Goal: Task Accomplishment & Management: Complete application form

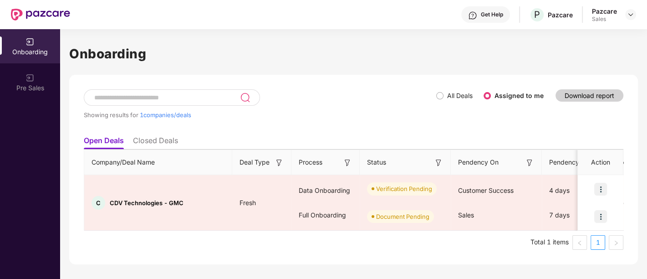
click at [355, 146] on ul "Open Deals Closed Deals" at bounding box center [354, 140] width 540 height 18
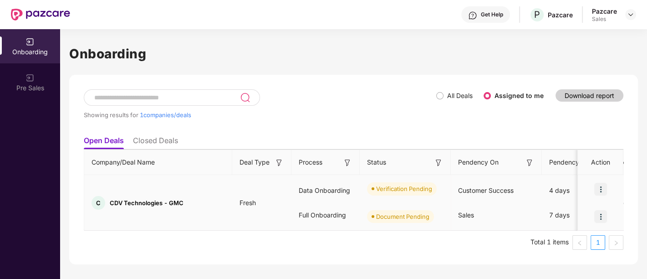
click at [598, 184] on img at bounding box center [600, 189] width 13 height 13
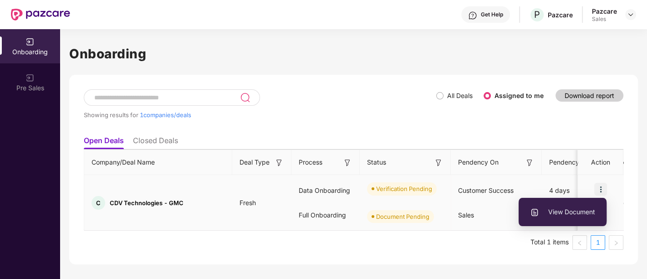
click at [554, 208] on span "View Document" at bounding box center [562, 212] width 65 height 10
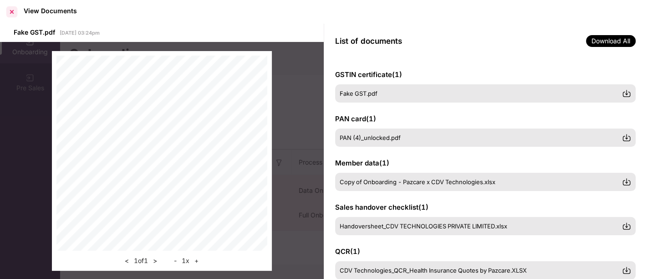
click at [12, 11] on div at bounding box center [12, 12] width 15 height 15
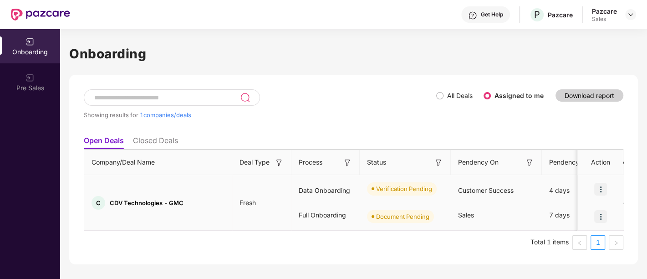
click at [600, 219] on img at bounding box center [600, 216] width 13 height 13
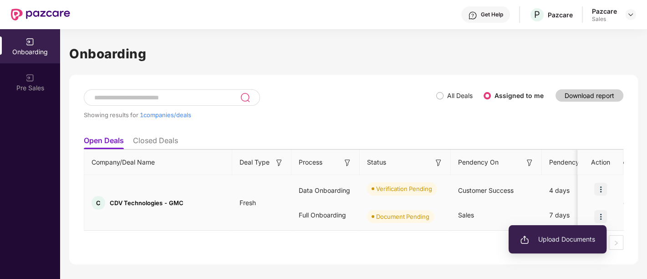
click at [565, 240] on span "Upload Documents" at bounding box center [557, 239] width 75 height 10
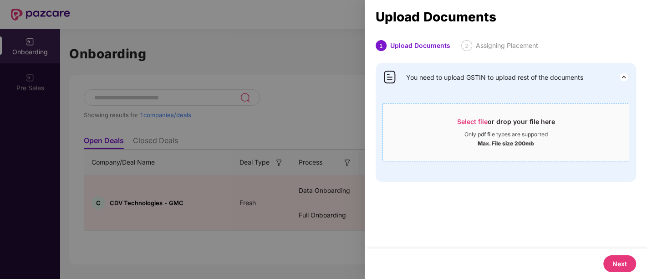
click at [481, 118] on span "Select file" at bounding box center [472, 121] width 31 height 8
click at [289, 89] on div at bounding box center [323, 139] width 647 height 279
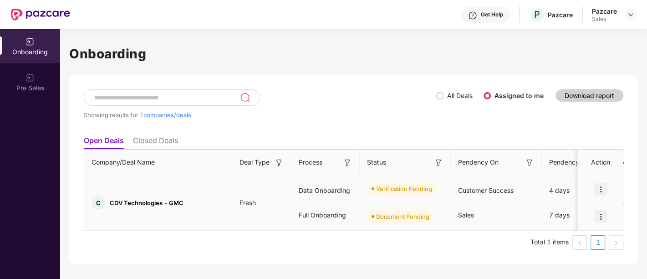
click at [603, 213] on img at bounding box center [600, 216] width 13 height 13
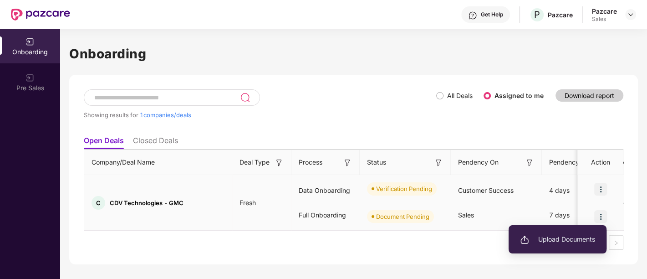
click at [554, 237] on span "Upload Documents" at bounding box center [557, 239] width 75 height 10
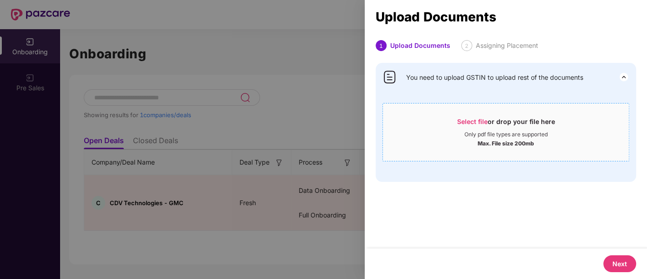
click at [515, 131] on div "Only pdf file types are supported" at bounding box center [505, 134] width 83 height 7
click at [497, 131] on div "Only pdf file types are supported" at bounding box center [505, 134] width 83 height 7
click at [496, 120] on div "Select file or drop your file here" at bounding box center [506, 124] width 98 height 14
click at [469, 128] on div "Select file or drop your file here" at bounding box center [506, 124] width 98 height 14
click at [504, 69] on div "You need to upload GSTIN to upload rest of the documents Select file or drop yo…" at bounding box center [506, 122] width 260 height 119
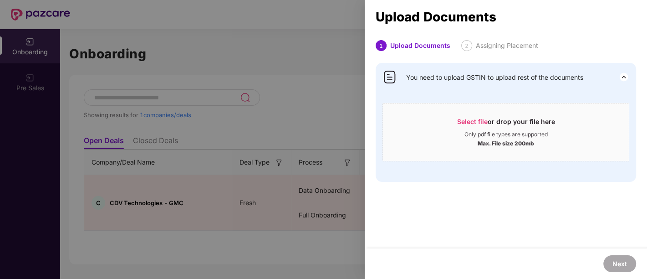
click at [527, 78] on span "You need to upload GSTIN to upload rest of the documents" at bounding box center [494, 77] width 177 height 10
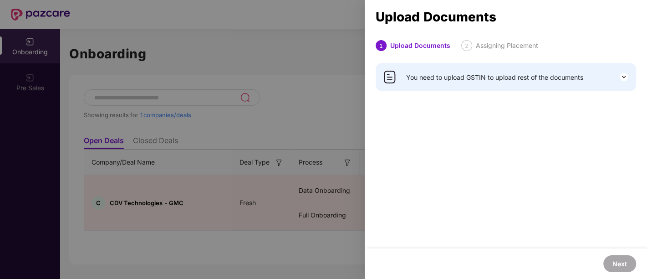
click at [504, 87] on div "You need to upload GSTIN to upload rest of the documents" at bounding box center [506, 77] width 260 height 28
click at [554, 78] on span "You need to upload GSTIN to upload rest of the documents" at bounding box center [494, 77] width 177 height 10
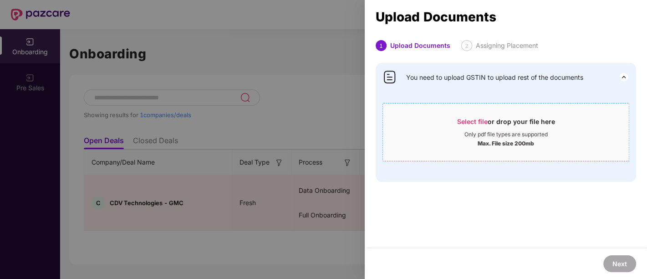
click at [489, 117] on div "Select file or drop your file here" at bounding box center [506, 124] width 98 height 14
click at [434, 81] on span "You need to upload GSTIN to upload rest of the documents" at bounding box center [494, 77] width 177 height 10
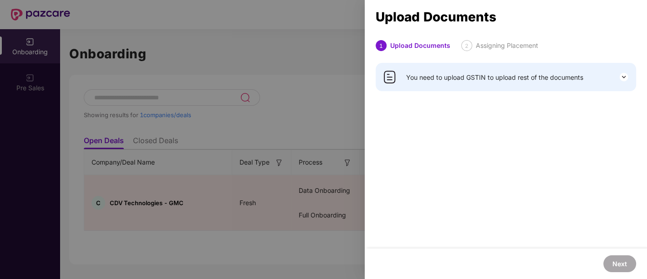
click at [256, 159] on div at bounding box center [323, 139] width 647 height 279
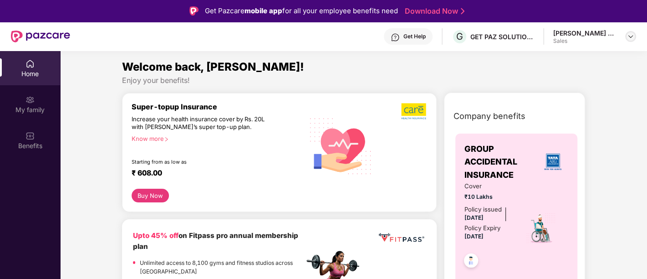
click at [629, 33] on img at bounding box center [630, 36] width 7 height 7
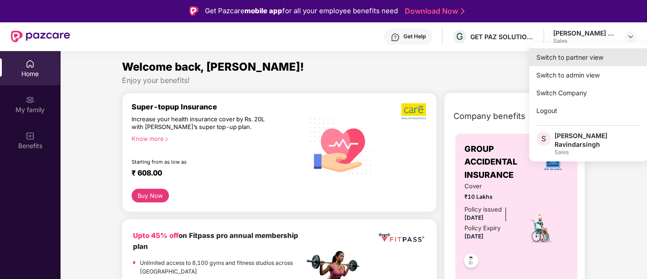
click at [570, 52] on div "Switch to partner view" at bounding box center [588, 57] width 118 height 18
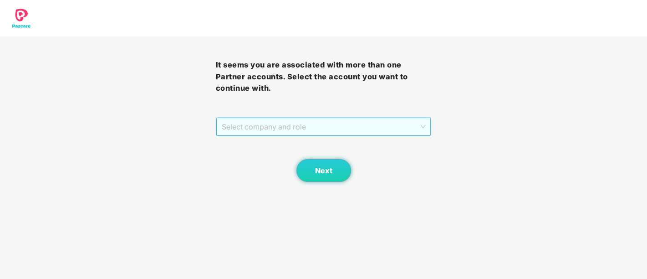
click at [348, 131] on span "Select company and role" at bounding box center [324, 126] width 204 height 17
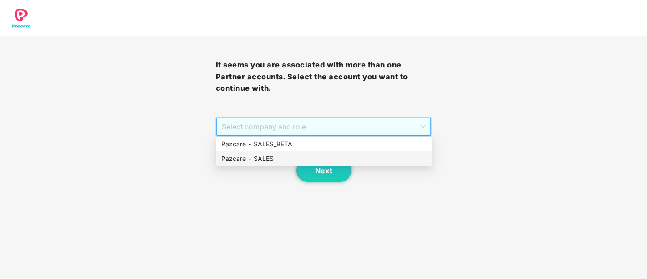
click at [302, 151] on div "Pazcare - SALES" at bounding box center [324, 158] width 216 height 15
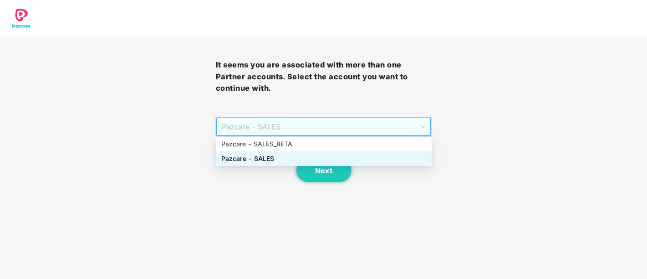
click at [313, 132] on span "Pazcare - SALES" at bounding box center [324, 126] width 204 height 17
click at [267, 153] on div "Pazcare - SALES" at bounding box center [323, 158] width 205 height 10
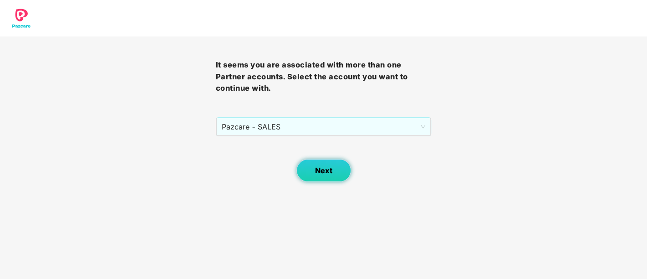
click at [342, 172] on button "Next" at bounding box center [323, 170] width 55 height 23
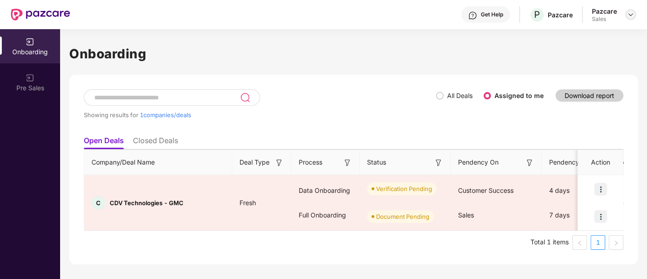
click at [629, 14] on img at bounding box center [630, 14] width 7 height 7
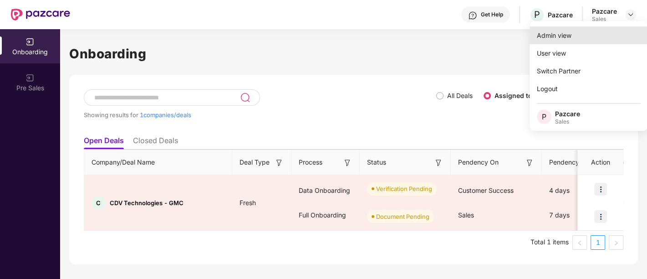
click at [571, 38] on div "Admin view" at bounding box center [588, 35] width 118 height 18
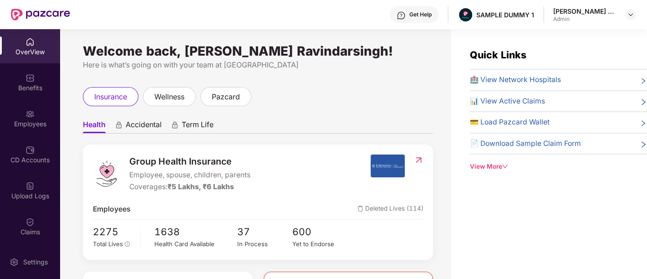
click at [407, 17] on div "Get Help" at bounding box center [414, 14] width 49 height 16
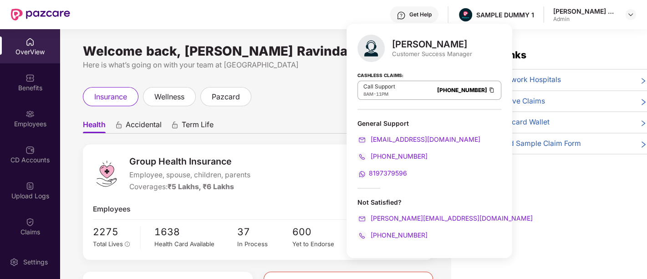
click at [488, 91] on img at bounding box center [491, 90] width 7 height 8
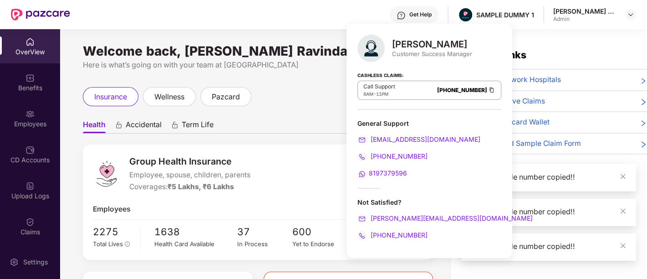
click at [488, 91] on img at bounding box center [491, 90] width 7 height 8
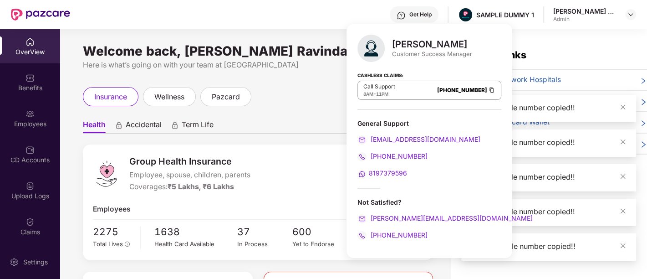
click at [488, 91] on img at bounding box center [491, 90] width 7 height 8
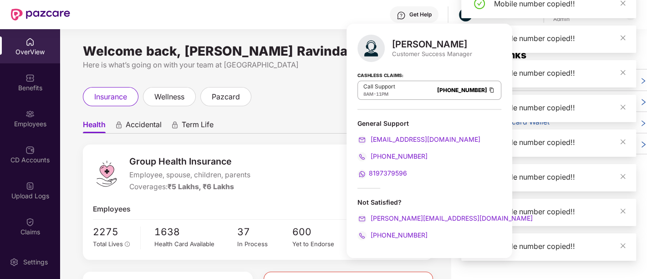
click at [488, 91] on img at bounding box center [491, 90] width 7 height 8
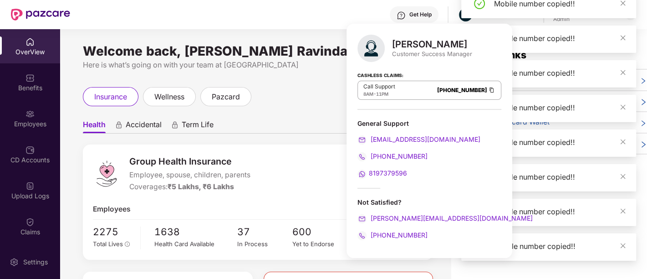
click at [488, 91] on img at bounding box center [491, 90] width 7 height 8
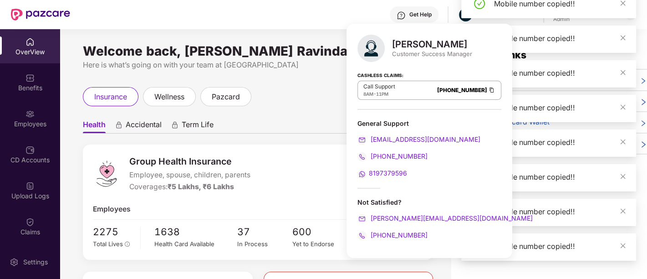
click at [488, 91] on img at bounding box center [491, 90] width 7 height 8
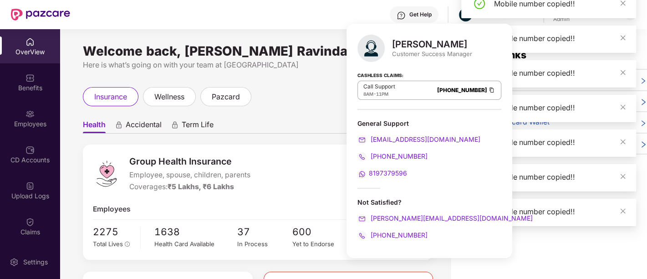
click at [488, 91] on img at bounding box center [491, 90] width 7 height 8
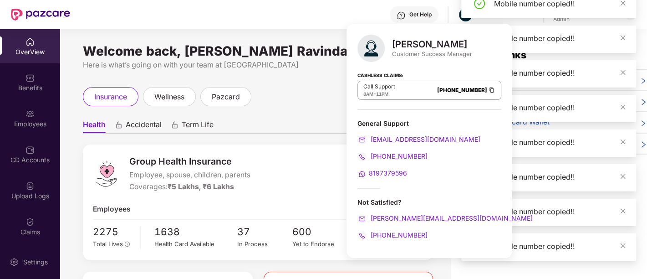
click at [488, 91] on img at bounding box center [491, 90] width 7 height 8
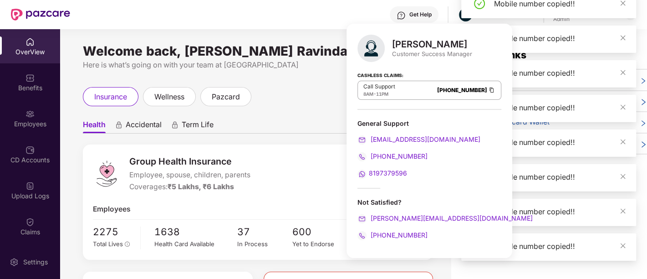
click at [488, 91] on img at bounding box center [491, 90] width 7 height 8
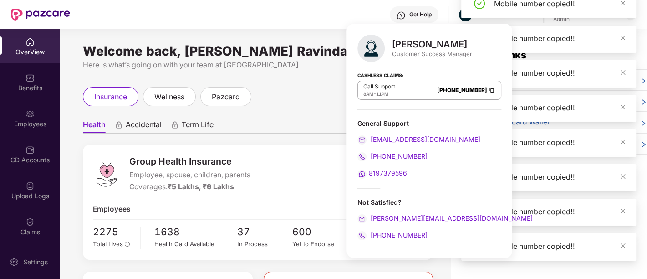
click at [488, 91] on img at bounding box center [491, 90] width 7 height 8
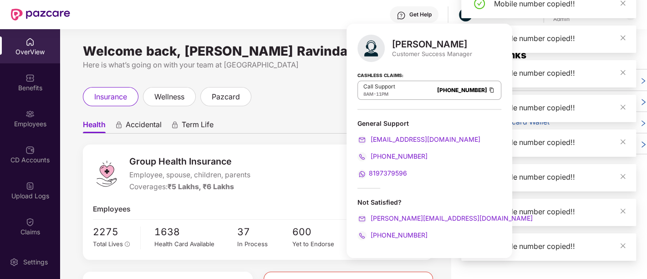
click at [488, 91] on img at bounding box center [491, 90] width 7 height 8
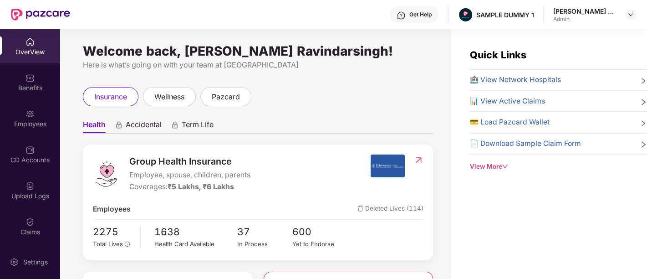
click at [146, 130] on span "Accidental" at bounding box center [144, 126] width 36 height 13
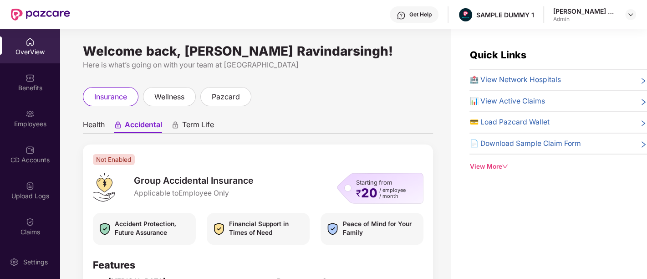
click at [193, 126] on span "Term Life" at bounding box center [198, 126] width 32 height 13
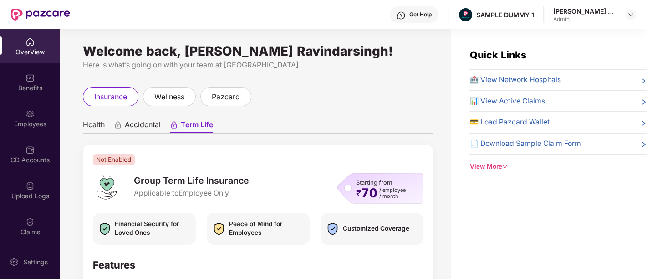
click at [144, 127] on span "Accidental" at bounding box center [143, 126] width 36 height 13
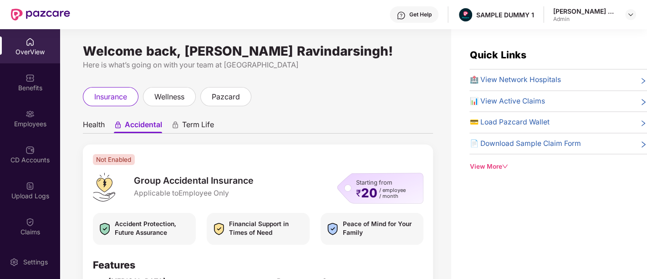
click at [102, 127] on span "Health" at bounding box center [94, 126] width 22 height 13
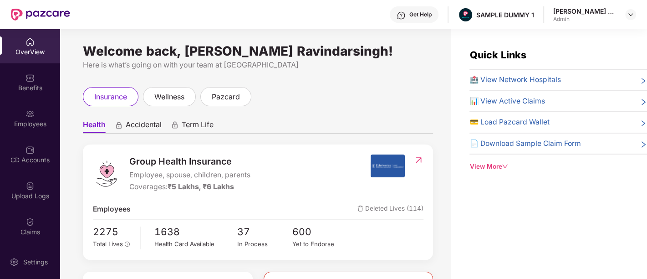
click at [407, 17] on div "Get Help" at bounding box center [414, 14] width 49 height 16
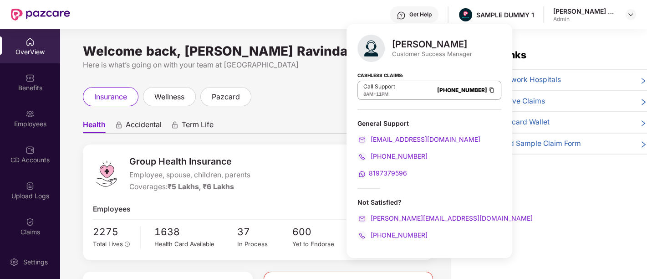
click at [488, 93] on img at bounding box center [491, 90] width 7 height 8
click at [488, 89] on img at bounding box center [491, 90] width 7 height 8
click at [402, 120] on div "General Support" at bounding box center [429, 123] width 144 height 9
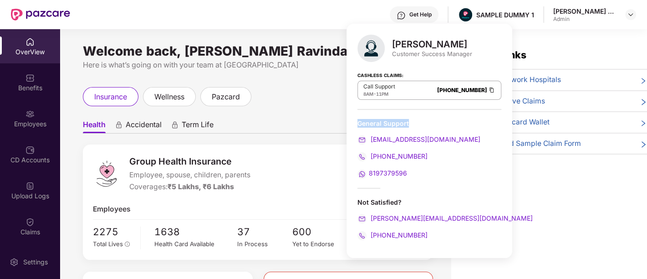
click at [402, 120] on div "General Support" at bounding box center [429, 123] width 144 height 9
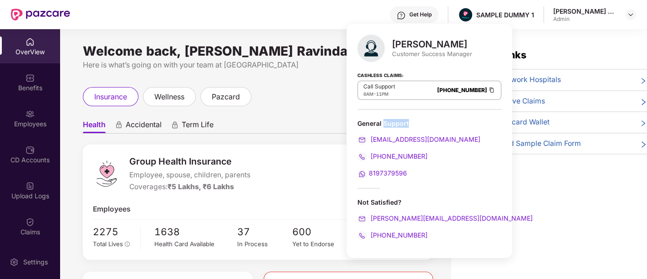
click at [402, 120] on div "General Support" at bounding box center [429, 123] width 144 height 9
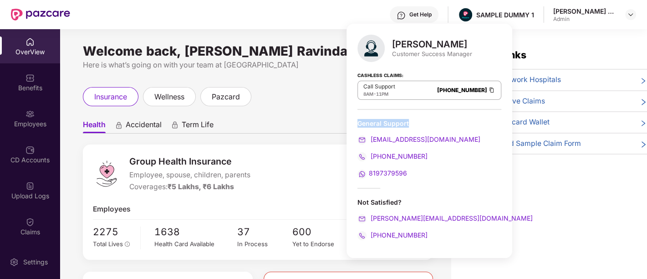
click at [402, 120] on div "General Support" at bounding box center [429, 123] width 144 height 9
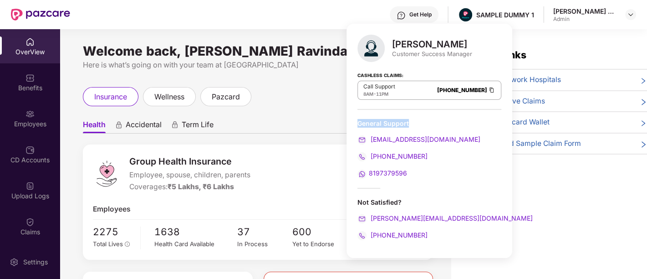
click at [402, 120] on div "General Support" at bounding box center [429, 123] width 144 height 9
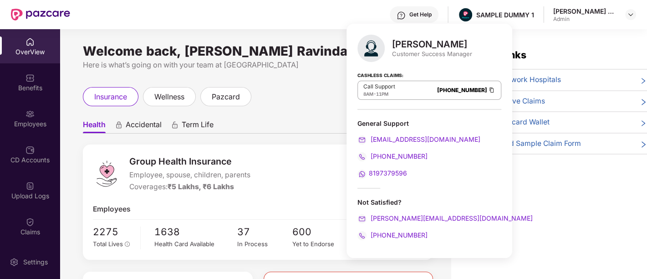
click at [402, 120] on div "General Support" at bounding box center [429, 123] width 144 height 9
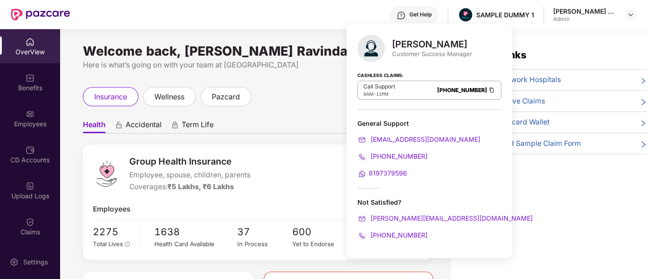
click at [336, 127] on ul "Health Accidental Term Life" at bounding box center [258, 124] width 350 height 18
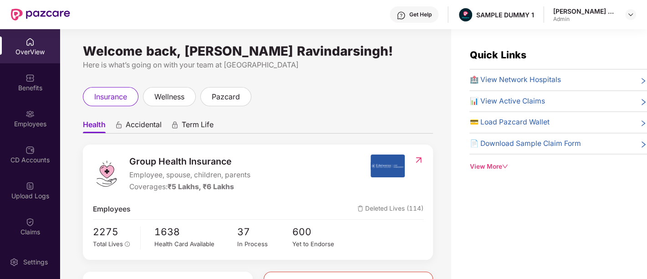
click at [417, 15] on div "Get Help" at bounding box center [420, 14] width 22 height 7
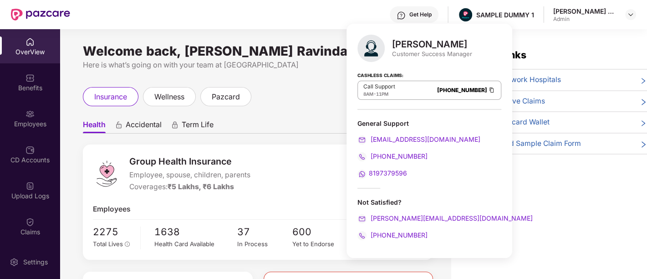
click at [453, 50] on div "Customer Success Manager" at bounding box center [432, 54] width 80 height 8
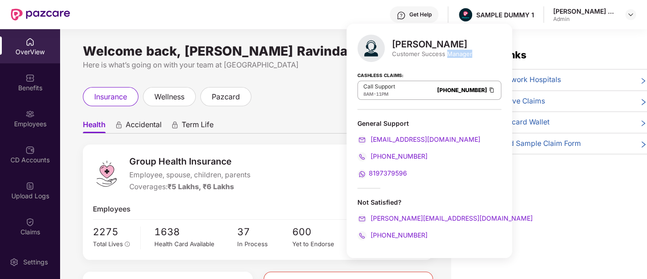
click at [453, 50] on div "Customer Success Manager" at bounding box center [432, 54] width 80 height 8
click at [397, 122] on div "General Support" at bounding box center [429, 123] width 144 height 9
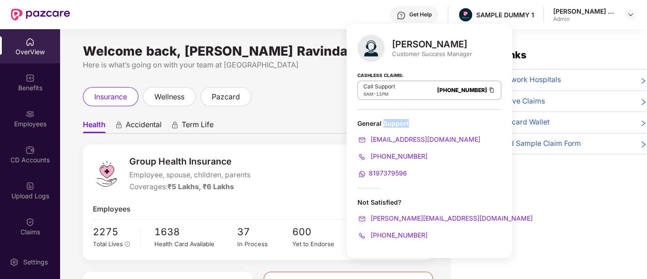
click at [397, 122] on div "General Support" at bounding box center [429, 123] width 144 height 9
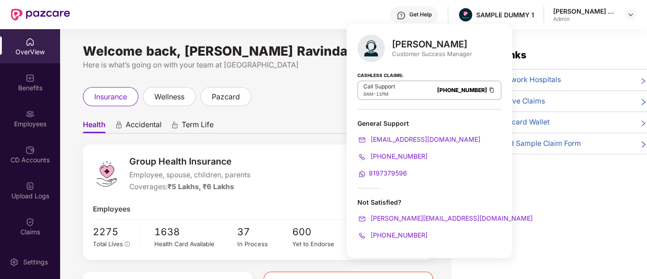
click at [397, 122] on div "General Support" at bounding box center [429, 123] width 144 height 9
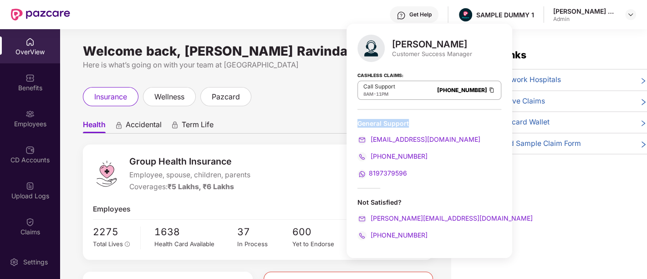
click at [397, 122] on div "General Support" at bounding box center [429, 123] width 144 height 9
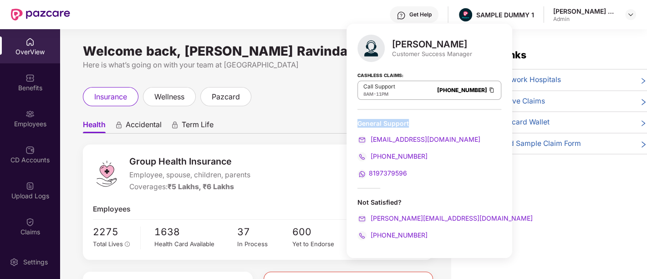
click at [397, 122] on div "General Support" at bounding box center [429, 123] width 144 height 9
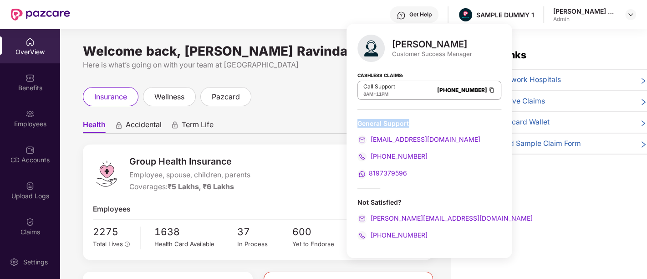
click at [397, 122] on div "General Support" at bounding box center [429, 123] width 144 height 9
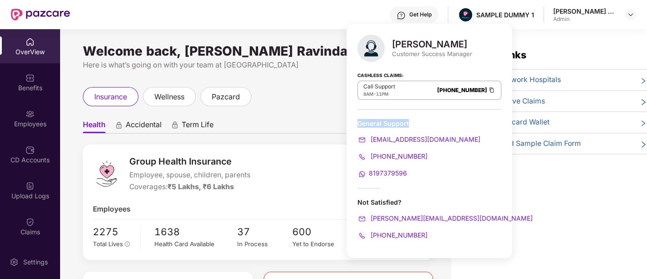
click at [397, 122] on div "General Support" at bounding box center [429, 123] width 144 height 9
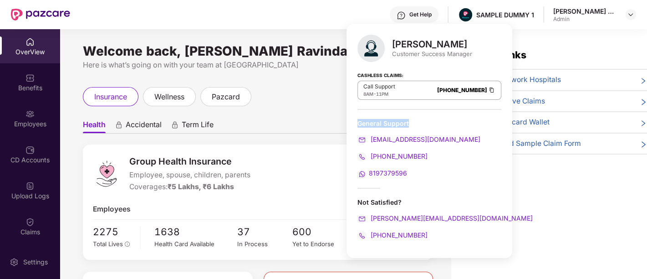
click at [397, 122] on div "General Support" at bounding box center [429, 123] width 144 height 9
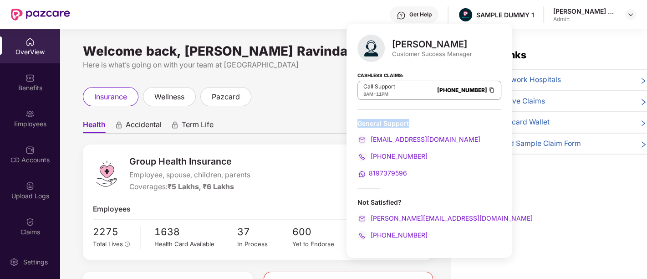
click at [397, 122] on div "General Support" at bounding box center [429, 123] width 144 height 9
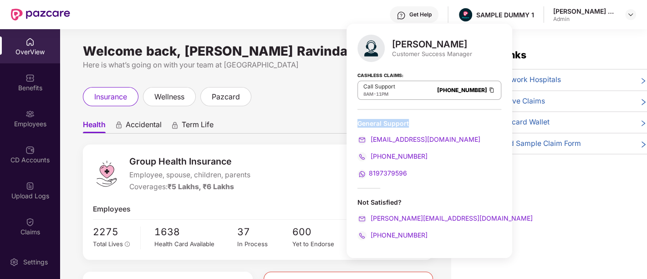
click at [397, 122] on div "General Support" at bounding box center [429, 123] width 144 height 9
click at [394, 74] on strong "Cashless Claims:" at bounding box center [380, 75] width 46 height 10
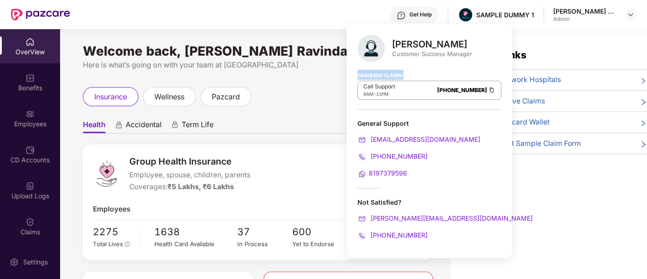
click at [394, 74] on strong "Cashless Claims:" at bounding box center [380, 75] width 46 height 10
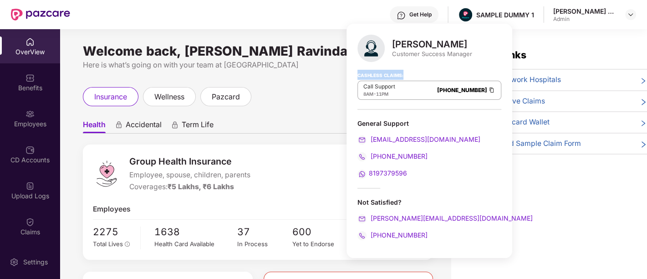
click at [394, 74] on strong "Cashless Claims:" at bounding box center [380, 75] width 46 height 10
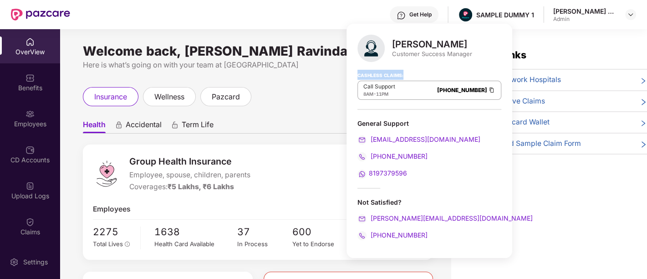
click at [488, 91] on img at bounding box center [491, 90] width 7 height 8
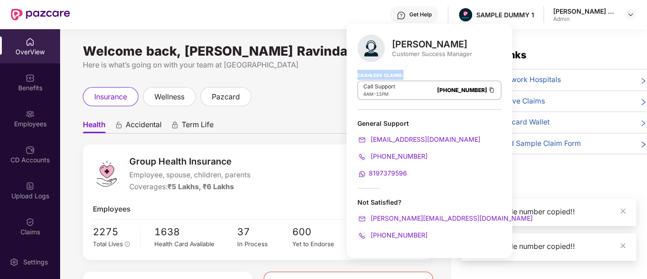
click at [488, 91] on img at bounding box center [491, 90] width 7 height 8
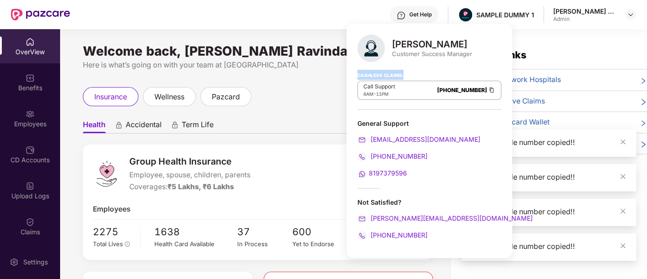
click at [488, 91] on img at bounding box center [491, 90] width 7 height 8
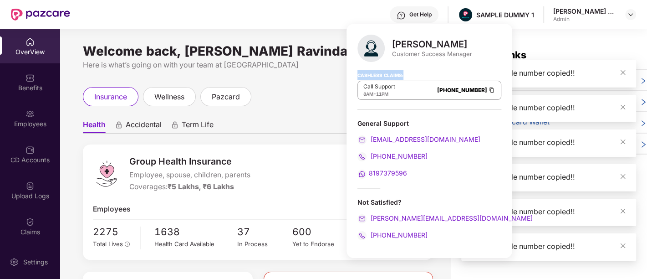
click at [488, 91] on img at bounding box center [491, 90] width 7 height 8
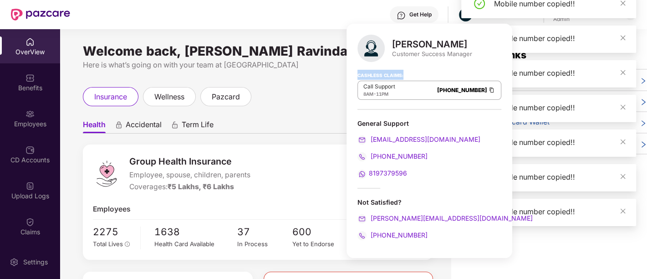
click at [488, 91] on img at bounding box center [491, 90] width 7 height 8
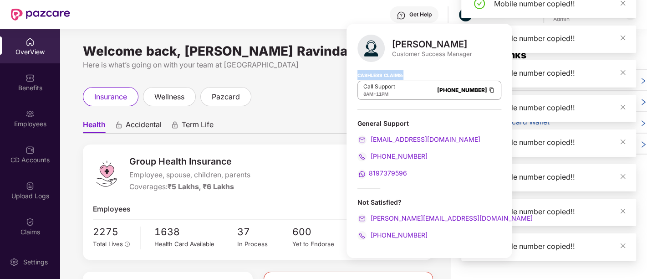
click at [488, 91] on img at bounding box center [491, 90] width 7 height 8
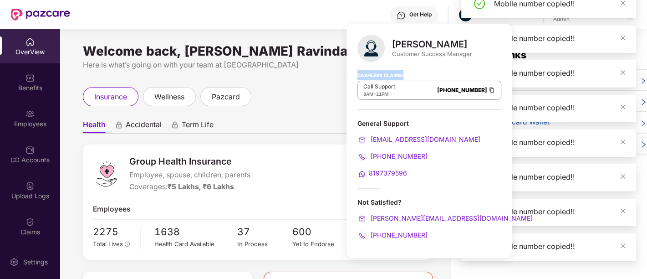
click at [488, 91] on img at bounding box center [491, 90] width 7 height 8
click at [397, 122] on div "General Support" at bounding box center [429, 123] width 144 height 9
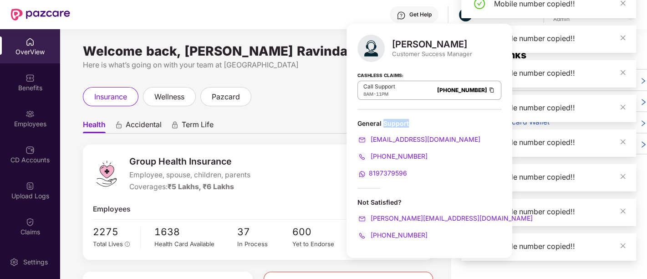
click at [397, 122] on div "General Support" at bounding box center [429, 123] width 144 height 9
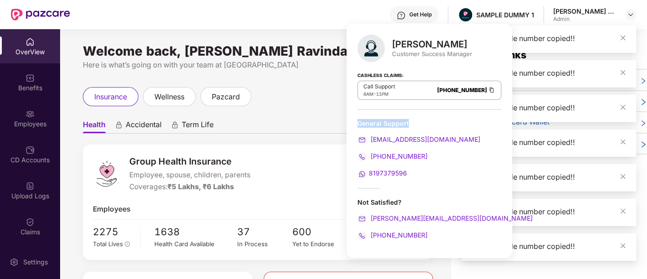
click at [397, 122] on div "General Support" at bounding box center [429, 123] width 144 height 9
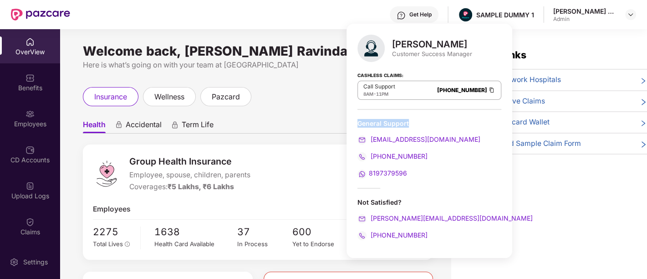
click at [488, 92] on img at bounding box center [491, 90] width 7 height 8
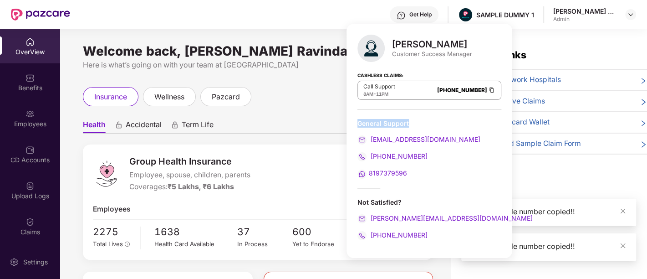
click at [488, 92] on img at bounding box center [491, 90] width 7 height 8
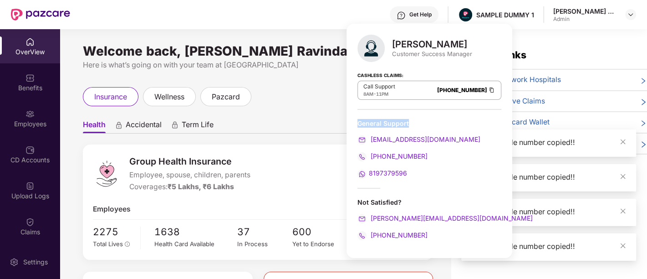
click at [488, 92] on img at bounding box center [491, 90] width 7 height 8
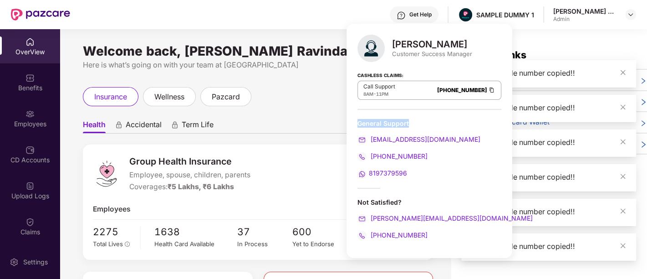
click at [488, 92] on img at bounding box center [491, 90] width 7 height 8
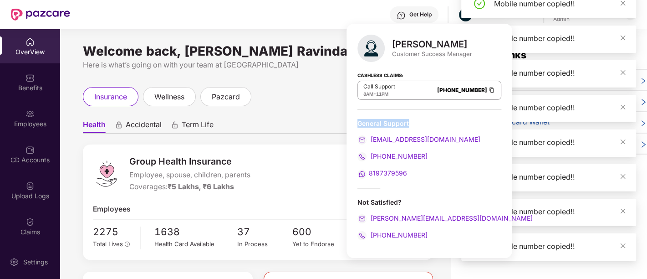
click at [488, 92] on img at bounding box center [491, 90] width 7 height 8
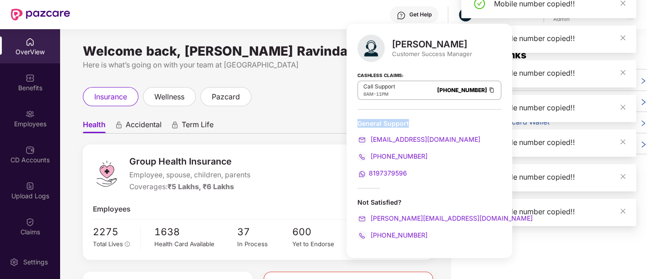
click at [488, 92] on img at bounding box center [491, 90] width 7 height 8
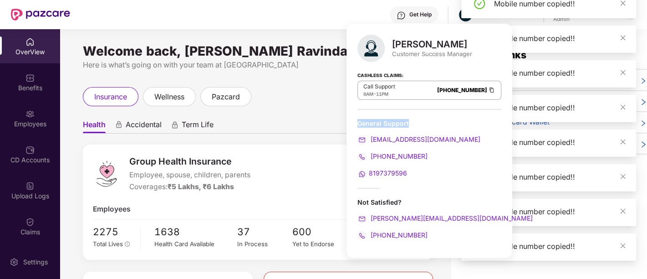
click at [488, 92] on img at bounding box center [491, 90] width 7 height 8
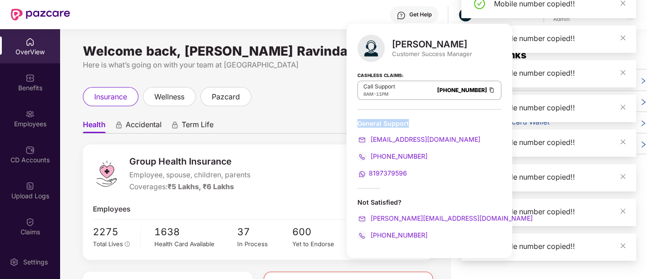
click at [488, 92] on img at bounding box center [491, 90] width 7 height 8
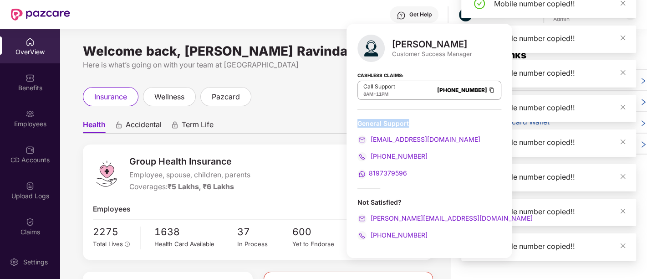
click at [488, 92] on img at bounding box center [491, 90] width 7 height 8
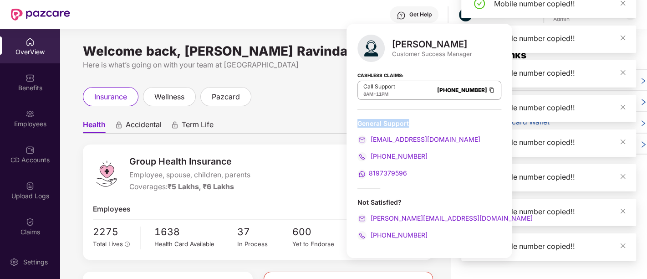
click at [488, 92] on img at bounding box center [491, 90] width 7 height 8
click at [540, 38] on div "Mobile number copied!!" at bounding box center [559, 38] width 131 height 11
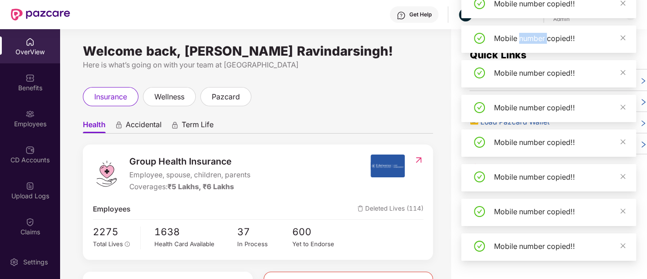
click at [540, 38] on div "Mobile number copied!!" at bounding box center [559, 38] width 131 height 11
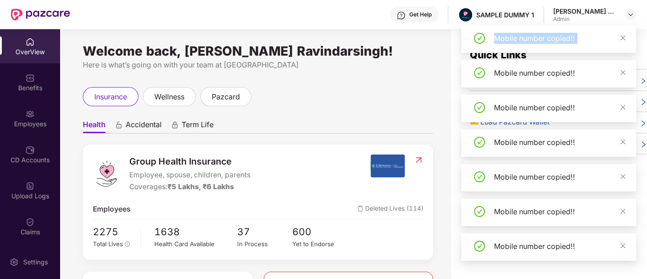
click at [540, 38] on div "Mobile number copied!!" at bounding box center [559, 38] width 131 height 11
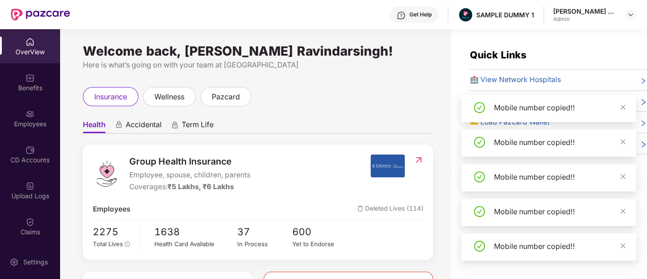
click at [540, 38] on div "Quick Links 🏥 View Network Hospitals 📊 View Active Claims 💳 Load Pazcard Wallet…" at bounding box center [549, 168] width 196 height 279
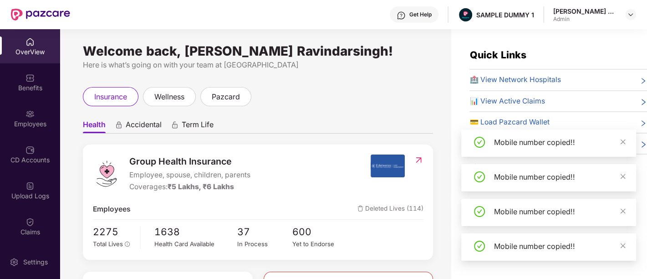
click at [540, 38] on div "Quick Links 🏥 View Network Hospitals 📊 View Active Claims 💳 Load Pazcard Wallet…" at bounding box center [549, 168] width 196 height 279
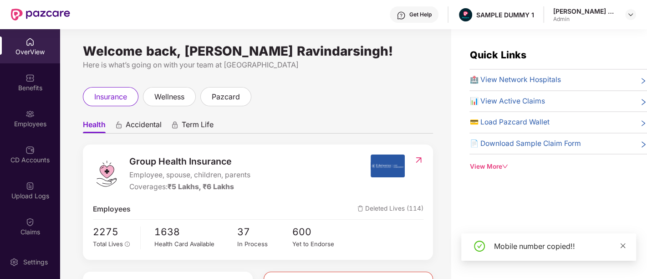
click at [621, 244] on icon "close" at bounding box center [623, 245] width 6 height 6
click at [401, 17] on img at bounding box center [401, 15] width 9 height 9
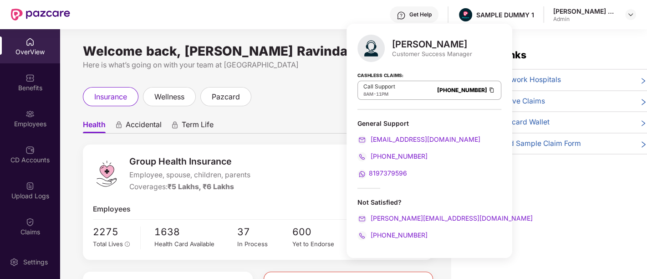
click at [459, 52] on div "Customer Success Manager" at bounding box center [432, 54] width 80 height 8
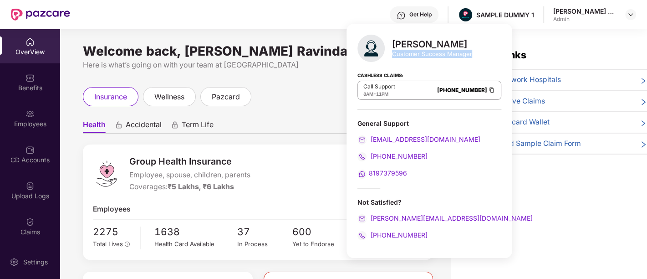
click at [459, 52] on div "Customer Success Manager" at bounding box center [432, 54] width 80 height 8
click at [389, 124] on div "General Support" at bounding box center [429, 123] width 144 height 9
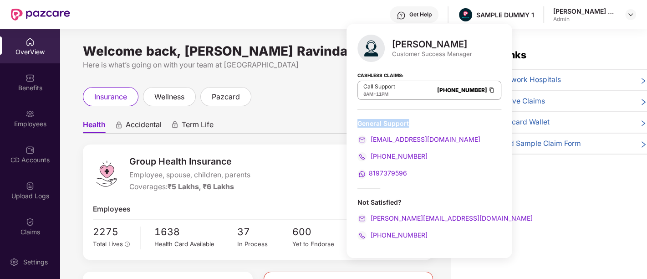
click at [389, 124] on div "General Support" at bounding box center [429, 123] width 144 height 9
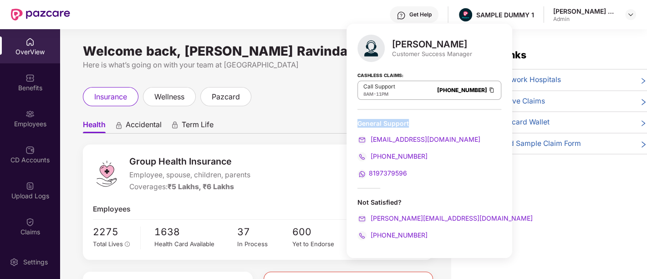
click at [488, 87] on img at bounding box center [491, 90] width 7 height 8
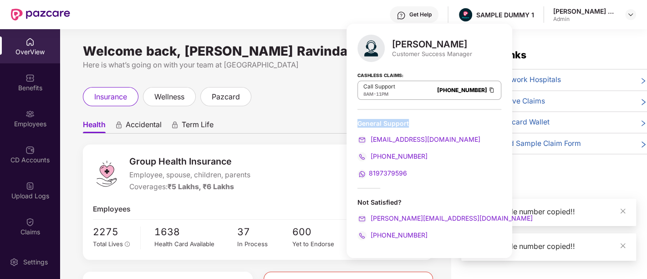
click at [488, 87] on img at bounding box center [491, 90] width 7 height 8
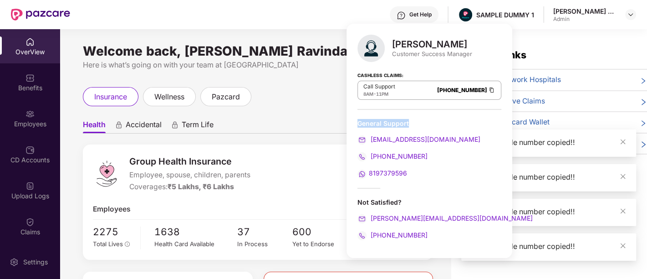
click at [488, 87] on img at bounding box center [491, 90] width 7 height 8
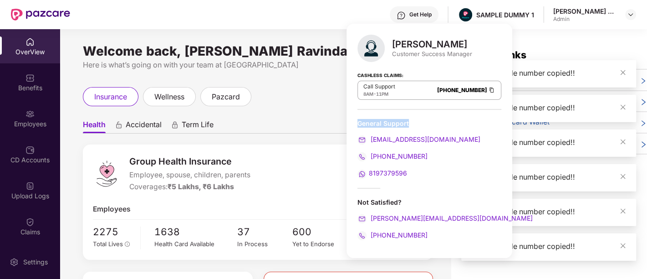
click at [488, 87] on img at bounding box center [491, 90] width 7 height 8
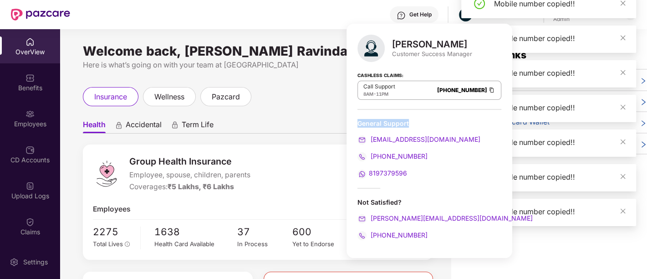
click at [488, 87] on img at bounding box center [491, 90] width 7 height 8
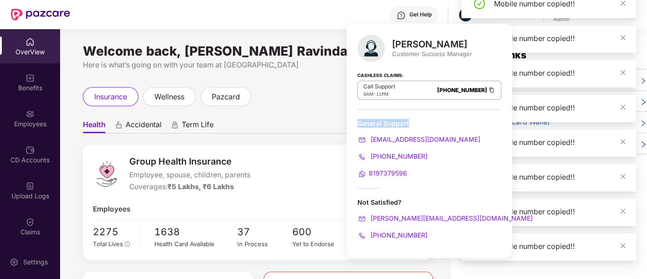
click at [488, 87] on img at bounding box center [491, 90] width 7 height 8
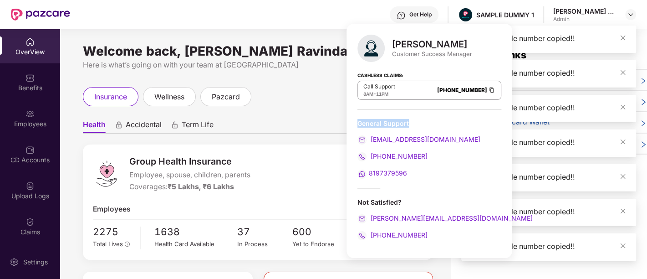
click at [488, 87] on img at bounding box center [491, 90] width 7 height 8
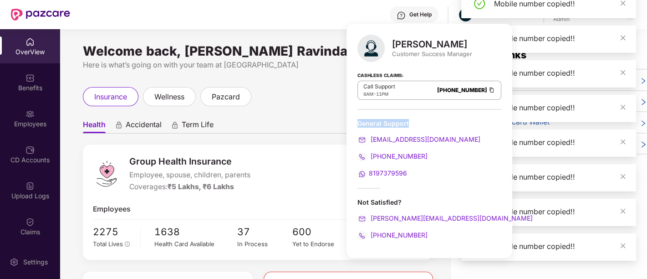
click at [488, 87] on img at bounding box center [491, 90] width 7 height 8
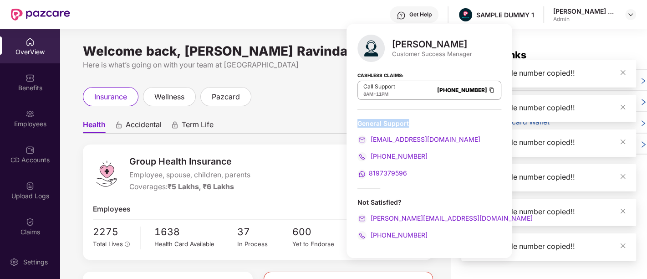
click at [488, 87] on img at bounding box center [491, 90] width 7 height 8
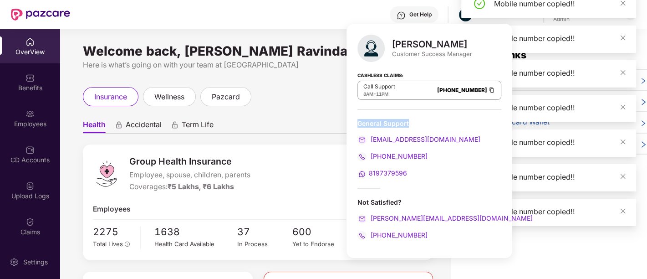
click at [488, 87] on img at bounding box center [491, 90] width 7 height 8
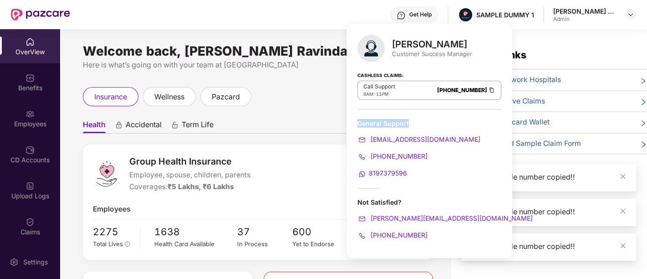
click at [488, 87] on img at bounding box center [491, 90] width 7 height 8
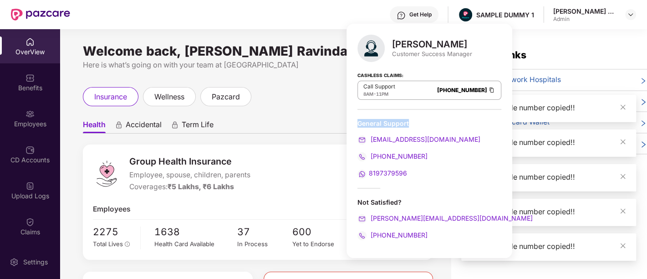
click at [488, 87] on img at bounding box center [491, 90] width 7 height 8
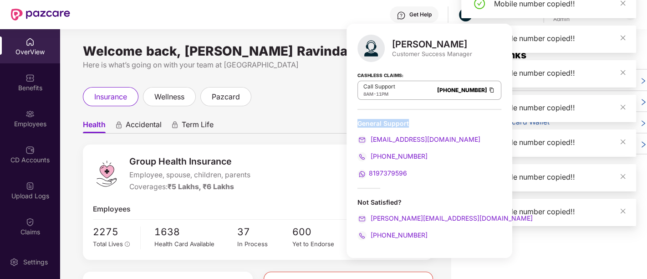
click at [488, 87] on img at bounding box center [491, 90] width 7 height 8
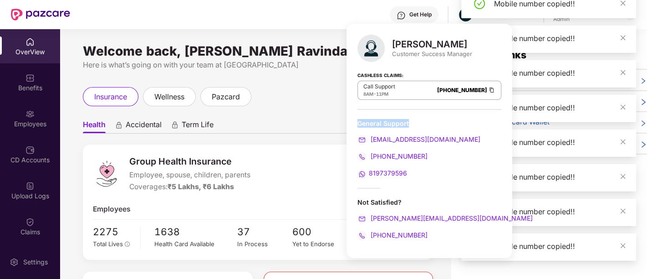
click at [488, 87] on img at bounding box center [491, 90] width 7 height 8
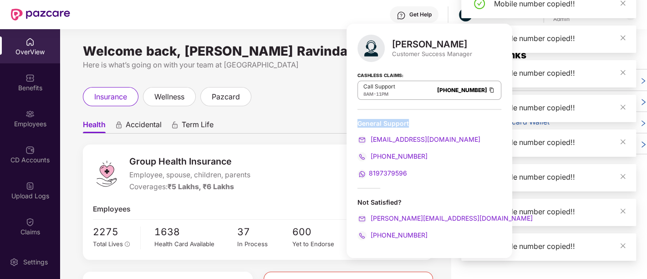
click at [488, 87] on img at bounding box center [491, 90] width 7 height 8
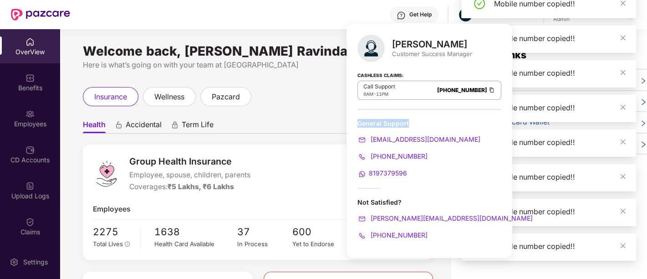
click at [488, 87] on img at bounding box center [491, 90] width 7 height 8
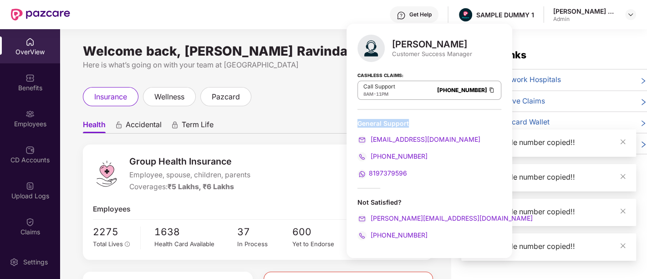
click at [488, 87] on img at bounding box center [491, 90] width 7 height 8
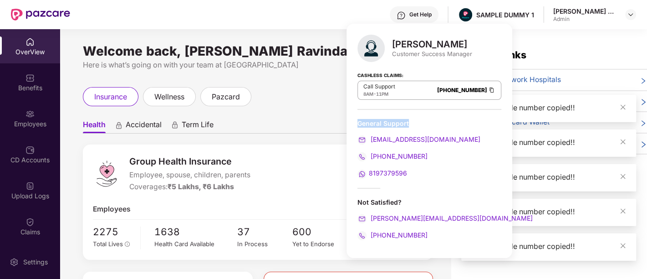
click at [488, 87] on img at bounding box center [491, 90] width 7 height 8
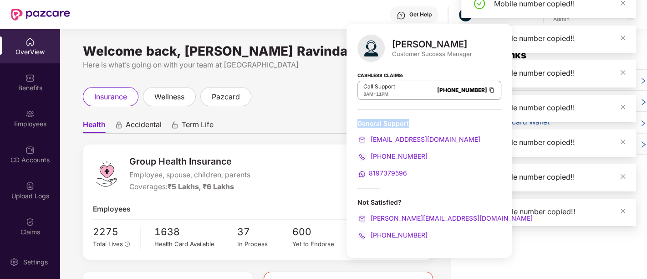
click at [488, 87] on img at bounding box center [491, 90] width 7 height 8
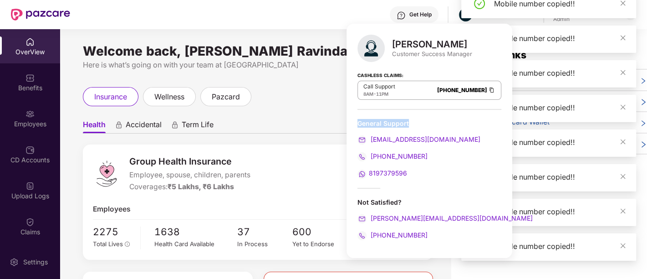
click at [488, 87] on img at bounding box center [491, 90] width 7 height 8
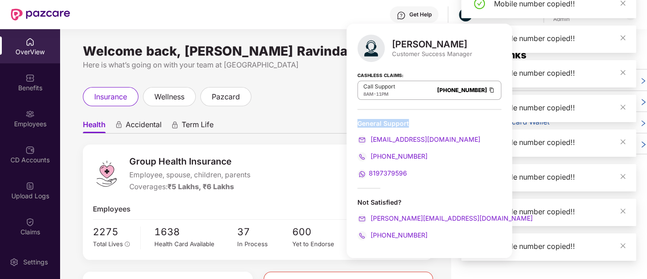
click at [488, 87] on img at bounding box center [491, 90] width 7 height 8
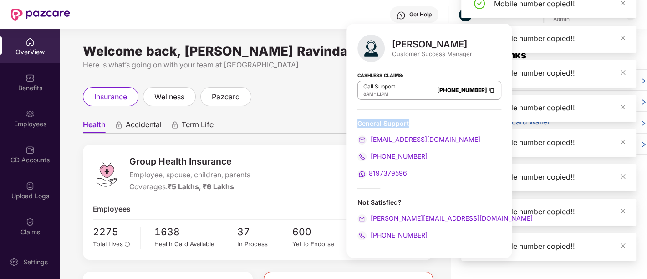
click at [488, 87] on img at bounding box center [491, 90] width 7 height 8
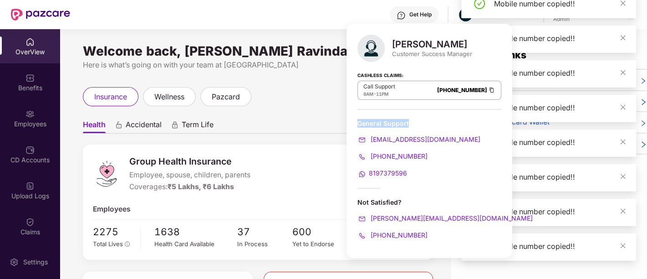
click at [488, 87] on img at bounding box center [491, 90] width 7 height 8
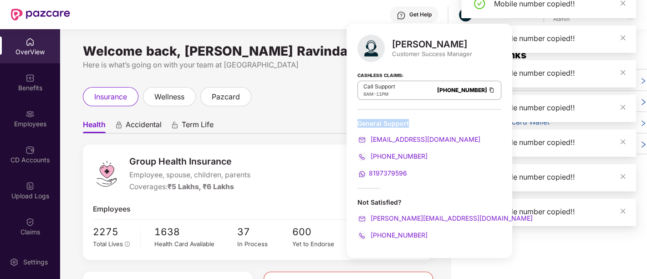
click at [488, 87] on img at bounding box center [491, 90] width 7 height 8
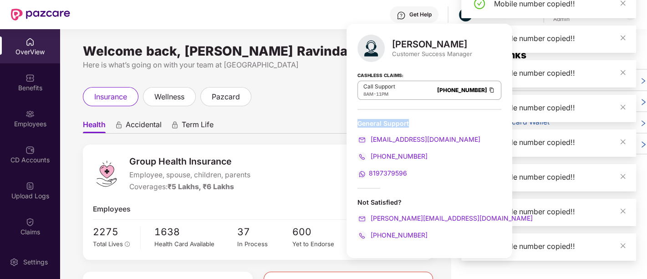
click at [488, 87] on img at bounding box center [491, 90] width 7 height 8
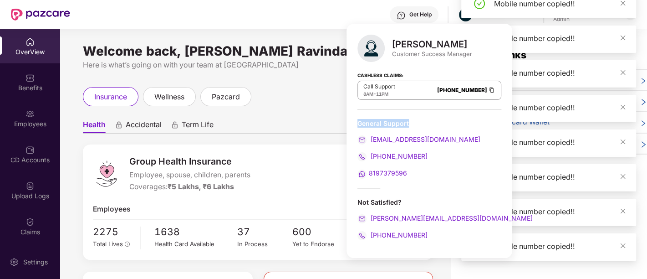
click at [488, 87] on img at bounding box center [491, 90] width 7 height 8
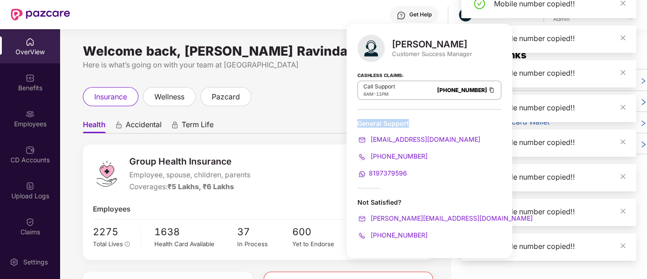
click at [488, 87] on img at bounding box center [491, 90] width 7 height 8
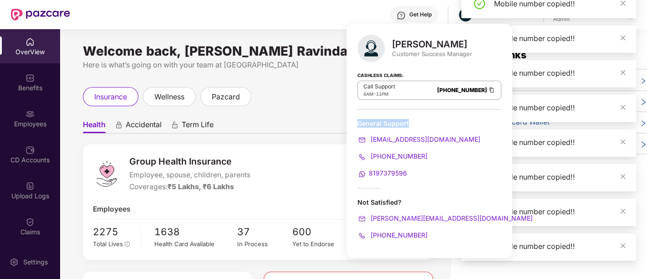
click at [488, 87] on img at bounding box center [491, 90] width 7 height 8
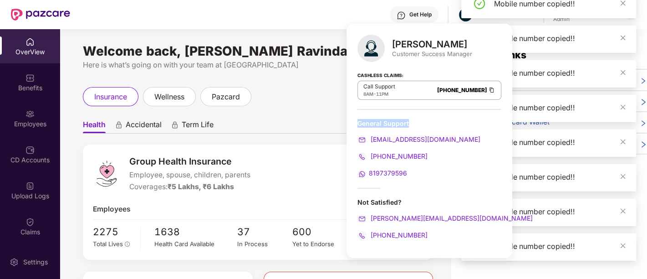
click at [488, 87] on img at bounding box center [491, 90] width 7 height 8
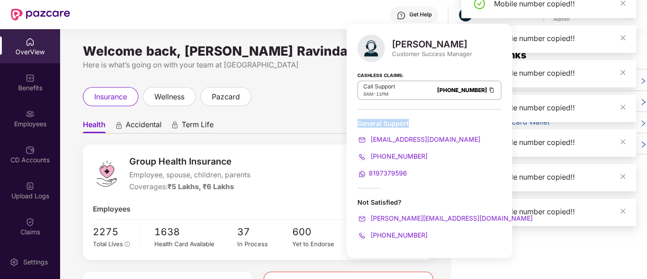
click at [488, 87] on img at bounding box center [491, 90] width 7 height 8
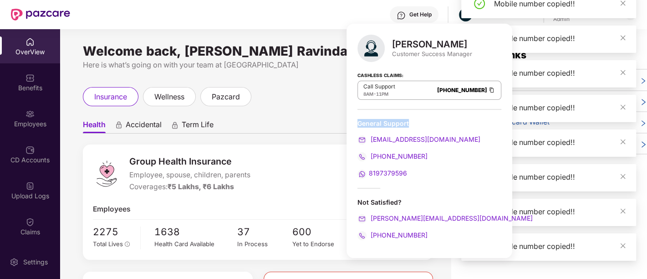
click at [488, 87] on img at bounding box center [491, 90] width 7 height 8
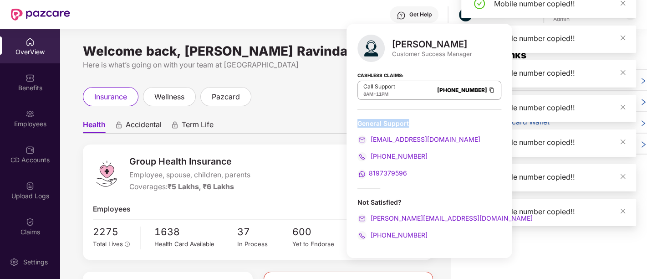
click at [488, 87] on img at bounding box center [491, 90] width 7 height 8
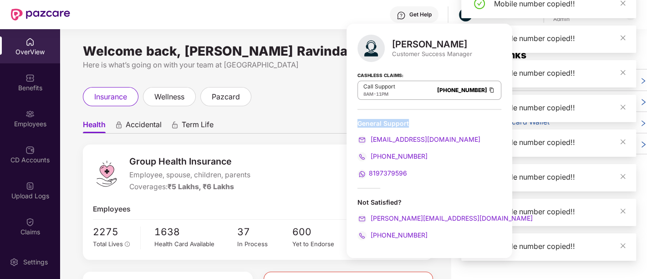
click at [488, 87] on img at bounding box center [491, 90] width 7 height 8
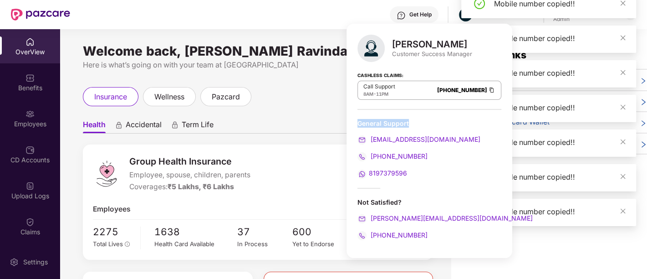
click at [488, 87] on img at bounding box center [491, 90] width 7 height 8
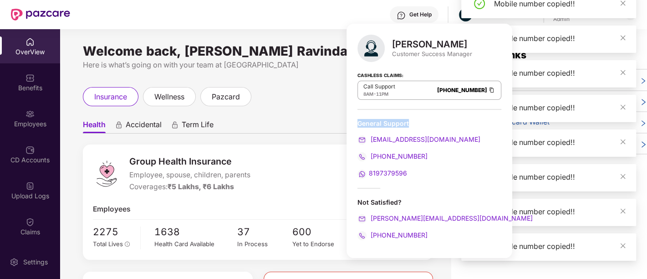
click at [488, 87] on img at bounding box center [491, 90] width 7 height 8
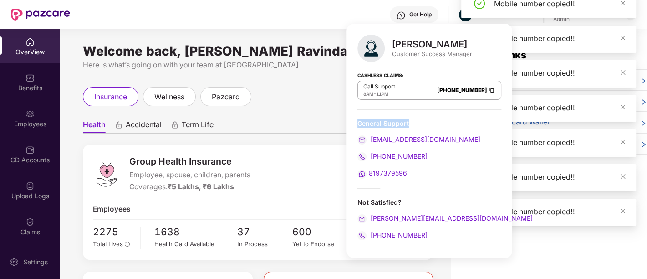
click at [488, 87] on img at bounding box center [491, 90] width 7 height 8
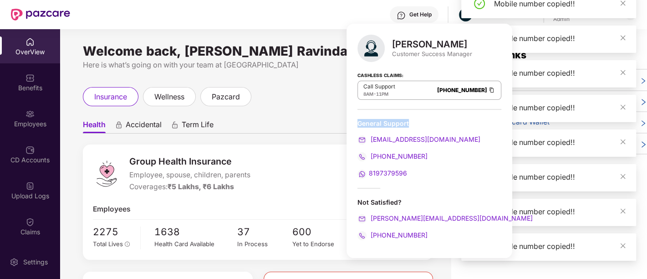
click at [488, 87] on img at bounding box center [491, 90] width 7 height 8
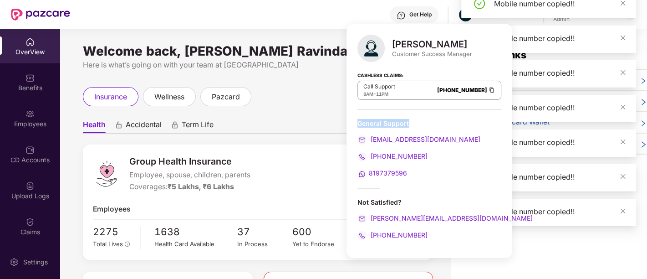
click at [488, 87] on img at bounding box center [491, 90] width 7 height 8
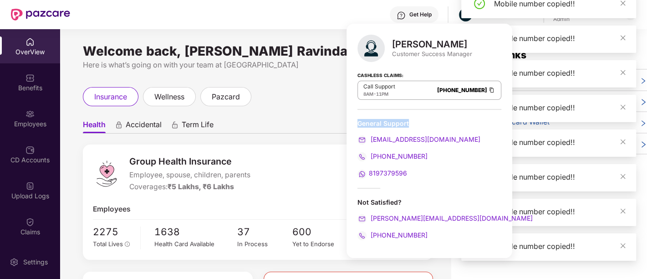
click at [488, 87] on img at bounding box center [491, 90] width 7 height 8
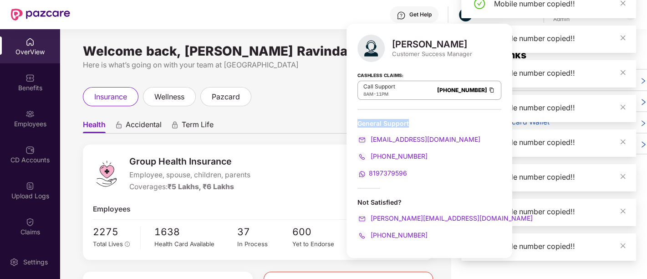
click at [488, 87] on img at bounding box center [491, 90] width 7 height 8
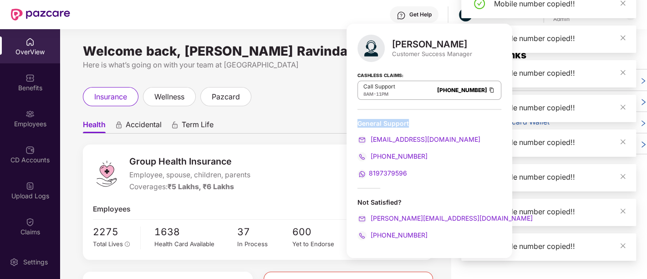
click at [488, 87] on img at bounding box center [491, 90] width 7 height 8
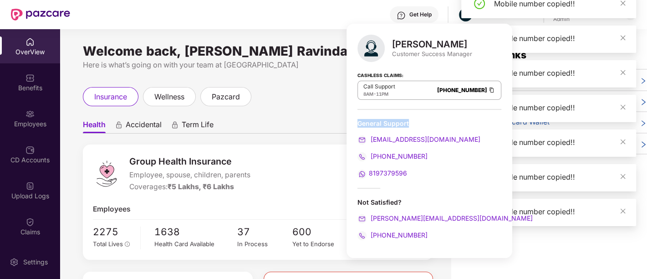
click at [488, 87] on img at bounding box center [491, 90] width 7 height 8
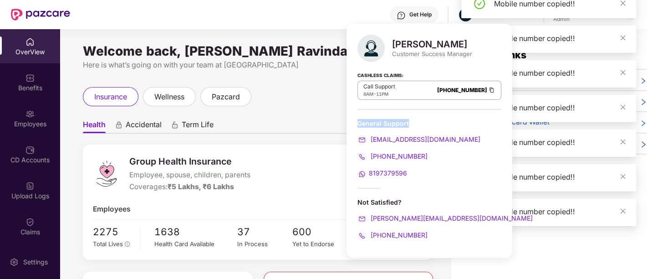
click at [488, 87] on img at bounding box center [491, 90] width 7 height 8
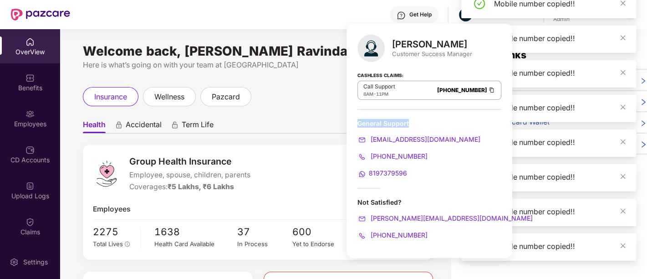
click at [488, 87] on img at bounding box center [491, 90] width 7 height 8
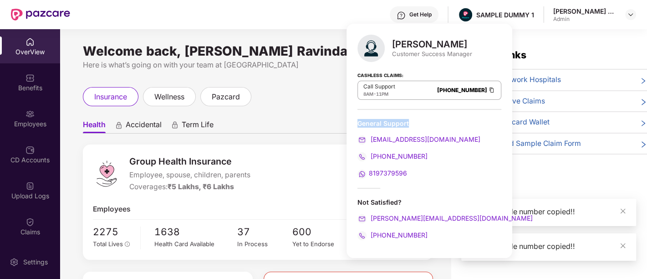
click at [488, 87] on img at bounding box center [491, 90] width 7 height 8
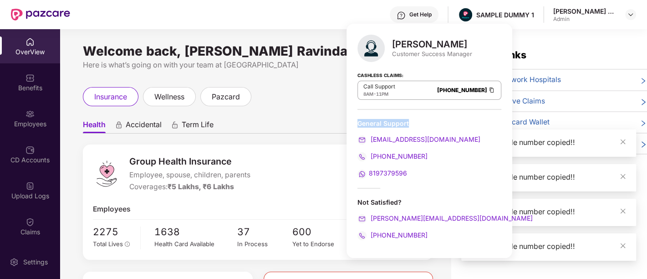
click at [488, 87] on img at bounding box center [491, 90] width 7 height 8
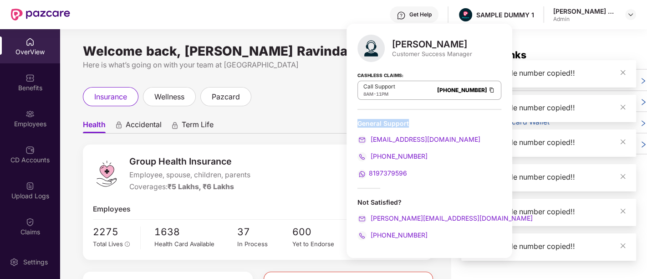
click at [488, 87] on img at bounding box center [491, 90] width 7 height 8
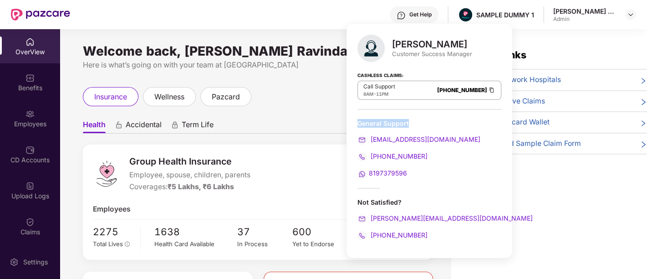
click at [488, 87] on img at bounding box center [491, 90] width 7 height 8
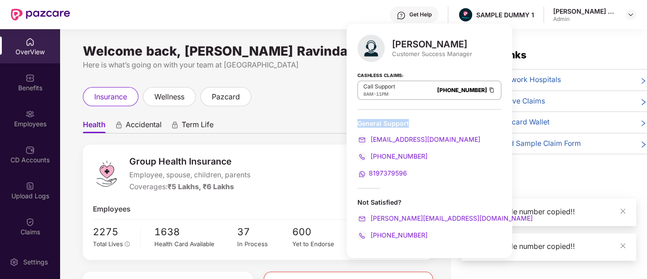
click at [488, 87] on img at bounding box center [491, 90] width 7 height 8
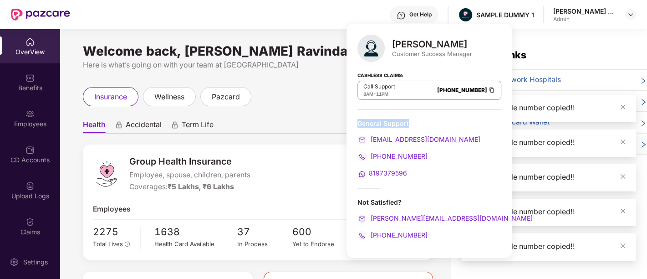
click at [488, 87] on img at bounding box center [491, 90] width 7 height 8
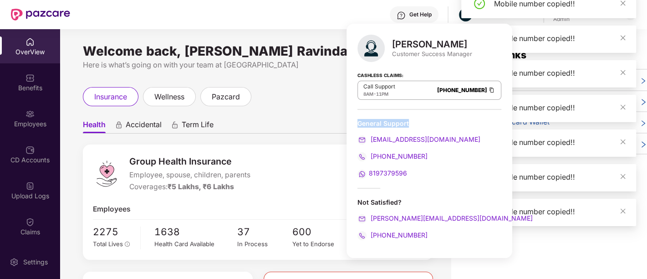
click at [488, 87] on img at bounding box center [491, 90] width 7 height 8
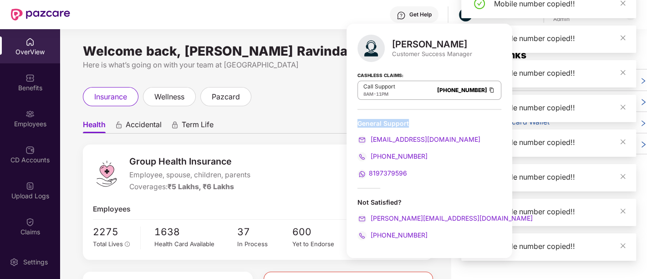
click at [488, 87] on img at bounding box center [491, 90] width 7 height 8
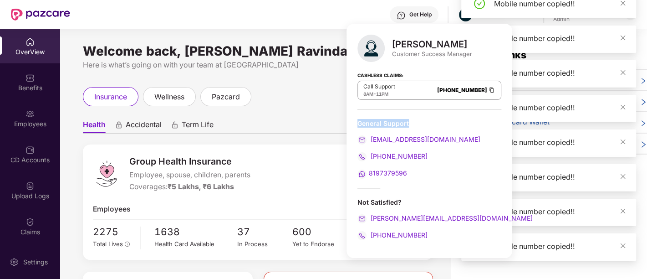
click at [488, 87] on img at bounding box center [491, 90] width 7 height 8
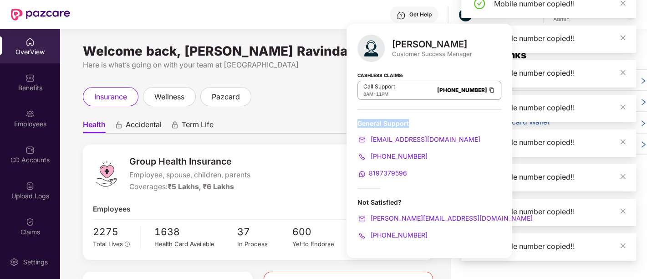
click at [488, 87] on img at bounding box center [491, 90] width 7 height 8
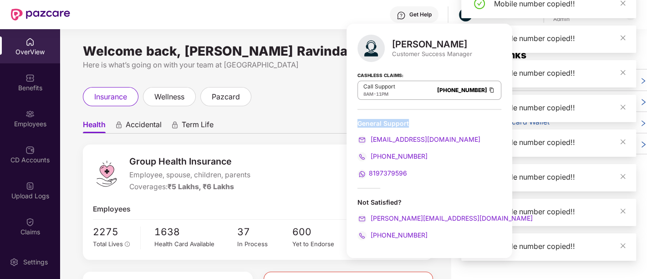
click at [488, 87] on img at bounding box center [491, 90] width 7 height 8
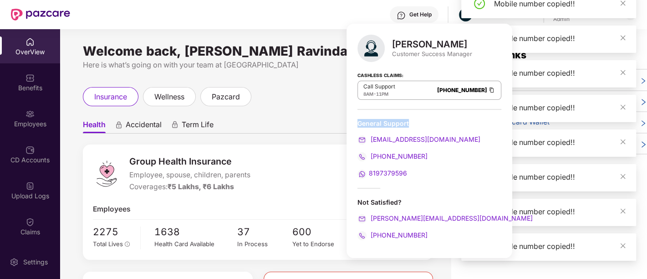
click at [488, 87] on img at bounding box center [491, 90] width 7 height 8
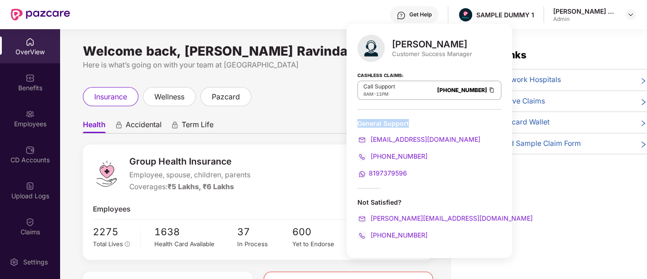
click at [488, 87] on img at bounding box center [491, 90] width 7 height 8
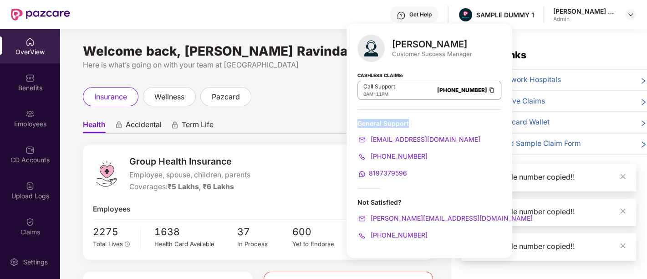
click at [488, 87] on img at bounding box center [491, 90] width 7 height 8
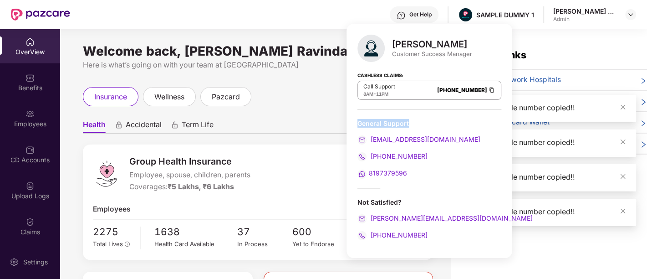
click at [488, 87] on img at bounding box center [491, 90] width 7 height 8
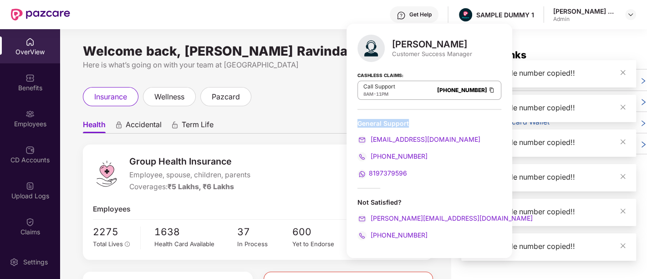
click at [488, 87] on img at bounding box center [491, 90] width 7 height 8
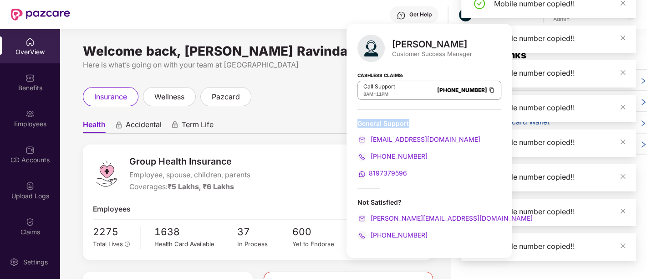
click at [488, 87] on img at bounding box center [491, 90] width 7 height 8
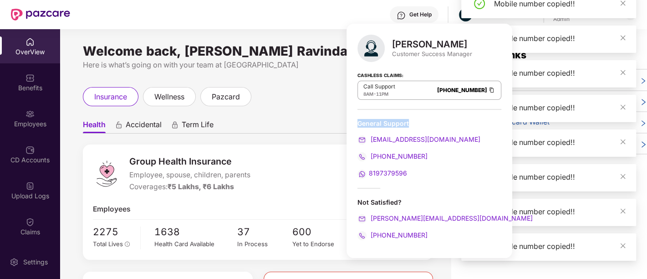
click at [488, 87] on img at bounding box center [491, 90] width 7 height 8
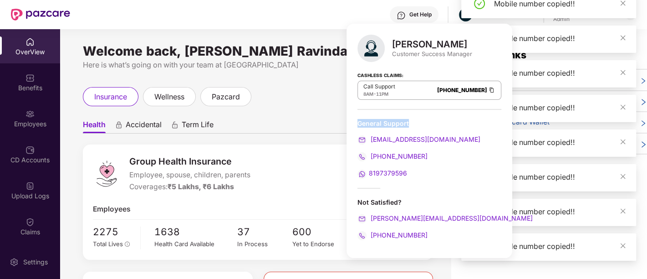
click at [488, 87] on img at bounding box center [491, 90] width 7 height 8
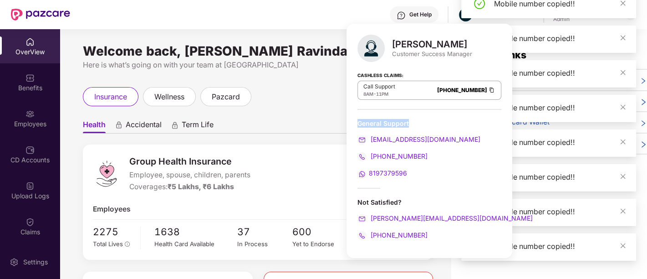
click at [488, 87] on img at bounding box center [491, 90] width 7 height 8
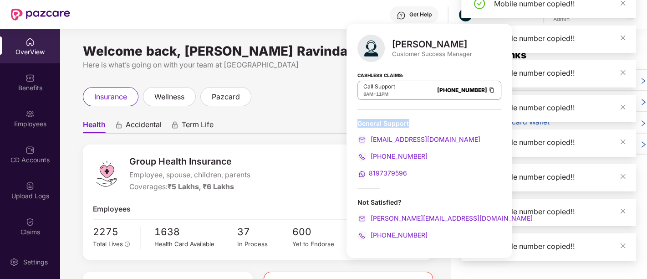
click at [488, 87] on img at bounding box center [491, 90] width 7 height 8
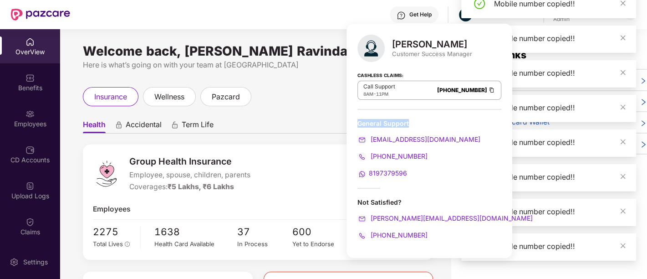
click at [488, 87] on img at bounding box center [491, 90] width 7 height 8
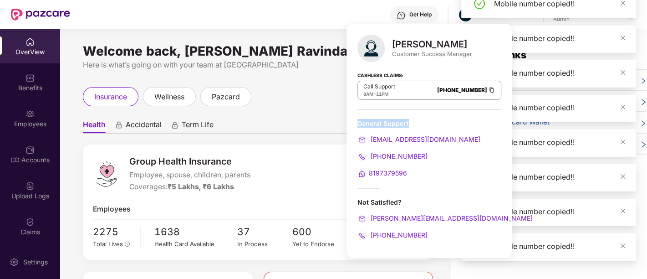
click at [488, 87] on img at bounding box center [491, 90] width 7 height 8
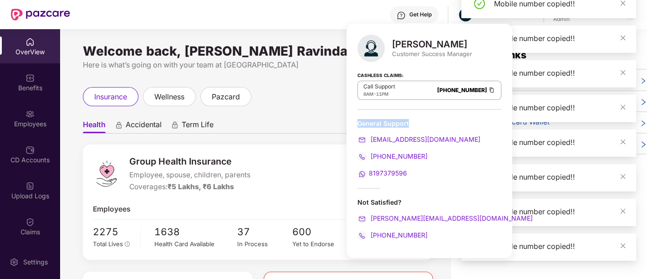
click at [488, 87] on img at bounding box center [491, 90] width 7 height 8
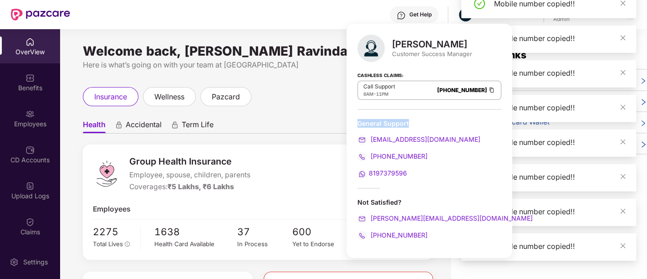
click at [488, 87] on img at bounding box center [491, 90] width 7 height 8
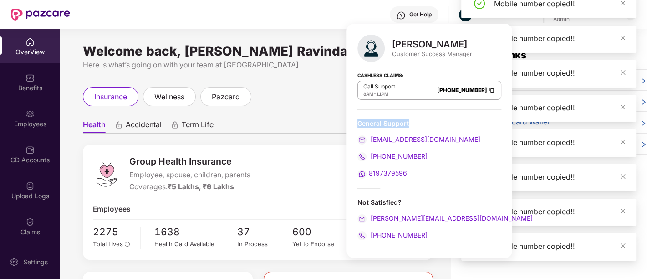
click at [488, 87] on img at bounding box center [491, 90] width 7 height 8
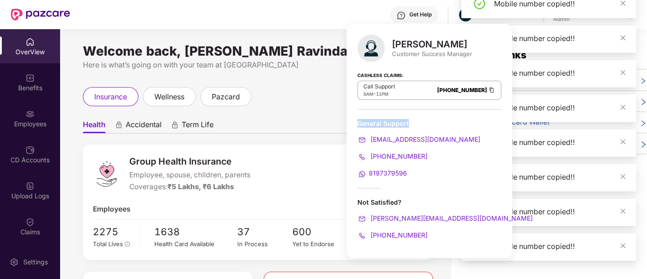
click at [488, 87] on img at bounding box center [491, 90] width 7 height 8
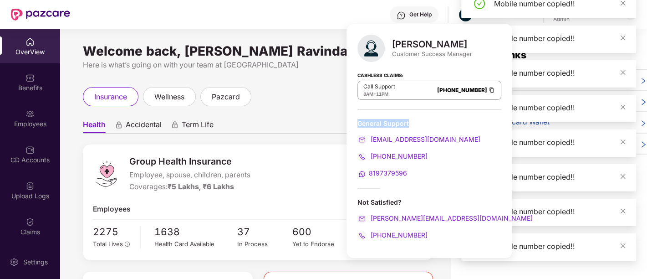
click at [488, 87] on img at bounding box center [491, 90] width 7 height 8
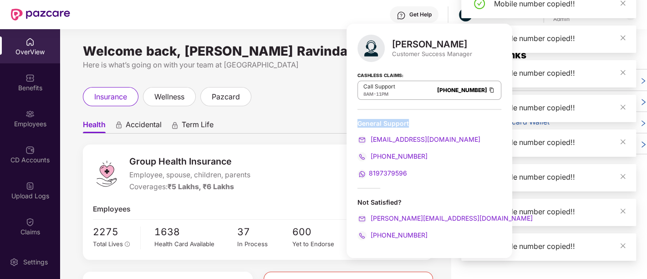
click at [488, 87] on img at bounding box center [491, 90] width 7 height 8
click at [403, 55] on div "Customer Success Manager" at bounding box center [432, 54] width 80 height 8
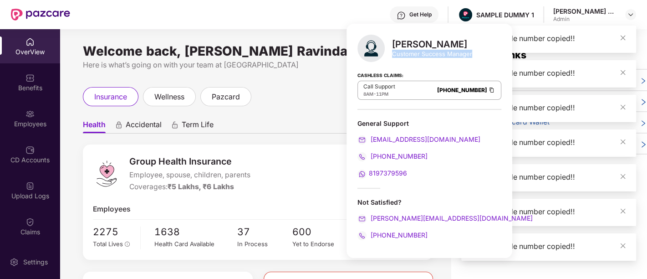
click at [403, 55] on div "Customer Success Manager" at bounding box center [432, 54] width 80 height 8
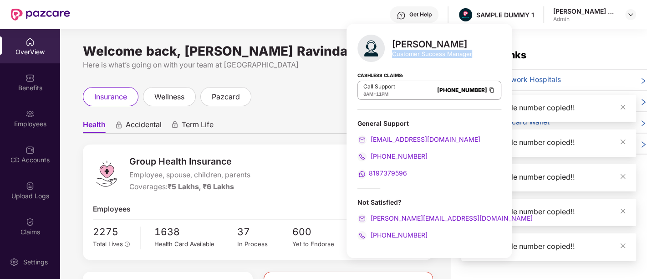
click at [403, 55] on div "Customer Success Manager" at bounding box center [432, 54] width 80 height 8
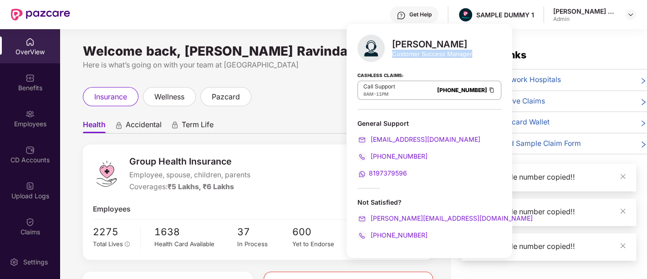
click at [403, 55] on div "Customer Success Manager" at bounding box center [432, 54] width 80 height 8
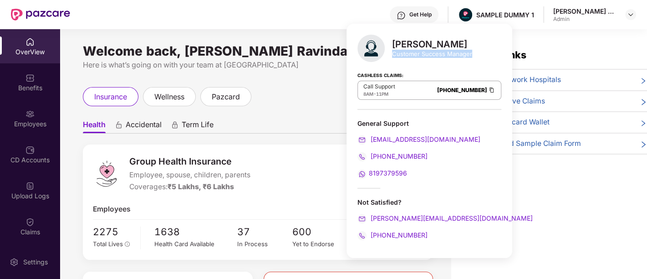
click at [488, 90] on img at bounding box center [491, 90] width 7 height 8
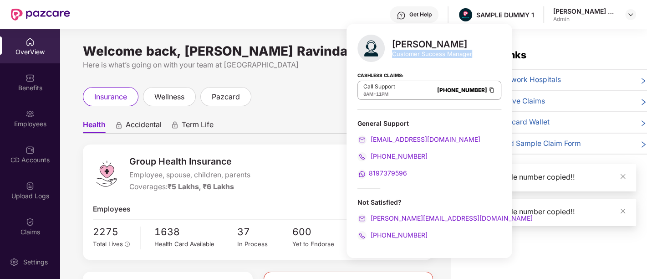
click at [488, 90] on img at bounding box center [491, 90] width 7 height 8
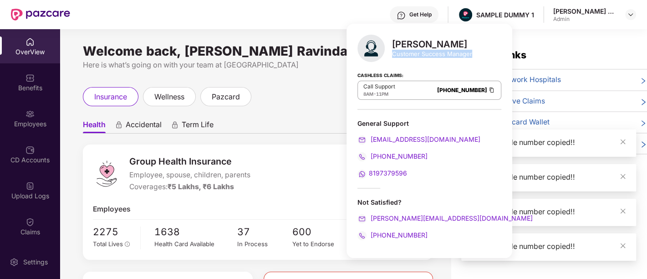
click at [488, 90] on img at bounding box center [491, 90] width 7 height 8
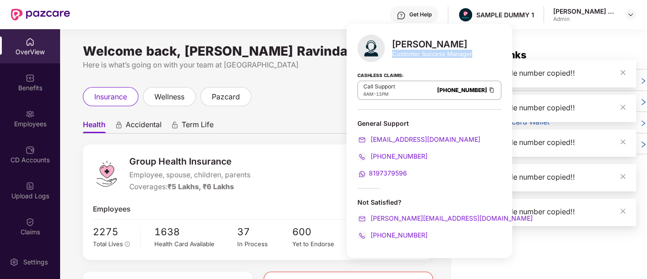
click at [488, 90] on img at bounding box center [491, 90] width 7 height 8
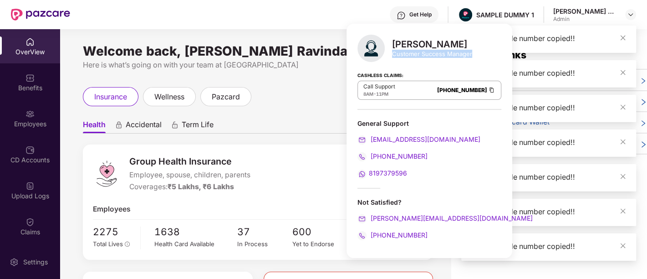
click at [488, 90] on img at bounding box center [491, 90] width 7 height 8
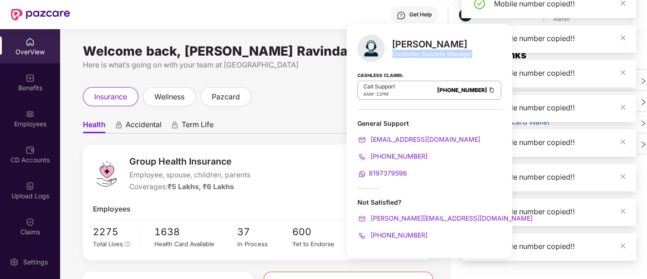
click at [488, 90] on img at bounding box center [491, 90] width 7 height 8
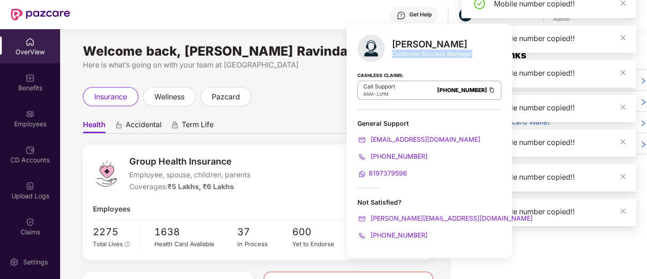
click at [488, 90] on img at bounding box center [491, 90] width 7 height 8
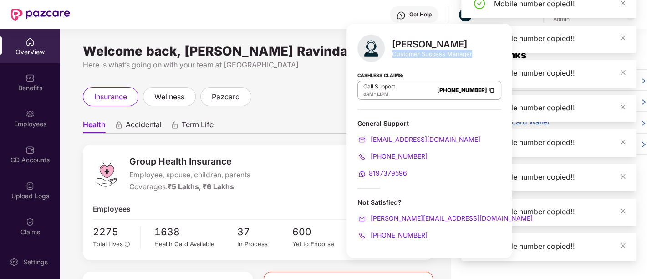
click at [488, 90] on img at bounding box center [491, 90] width 7 height 8
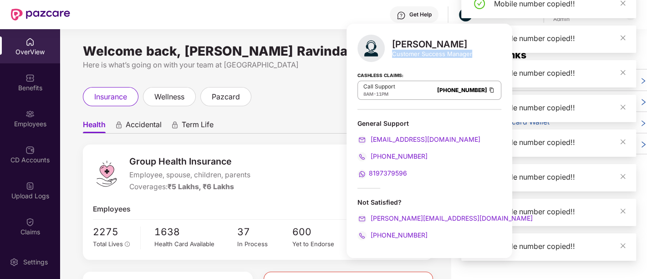
click at [488, 90] on img at bounding box center [491, 90] width 7 height 8
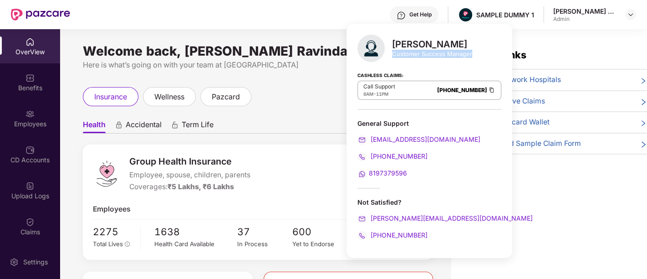
click at [488, 90] on img at bounding box center [491, 90] width 7 height 8
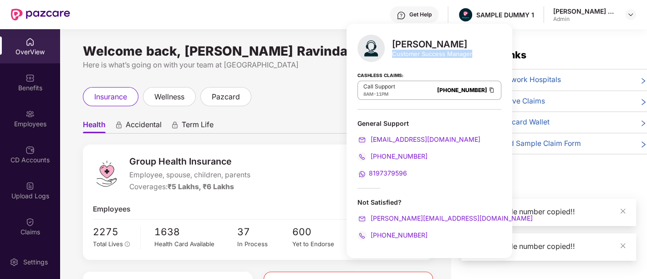
click at [488, 90] on img at bounding box center [491, 90] width 7 height 8
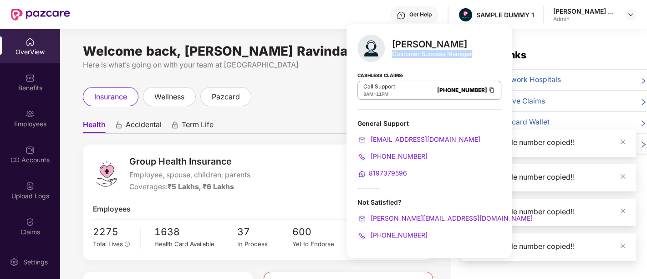
click at [488, 90] on img at bounding box center [491, 90] width 7 height 8
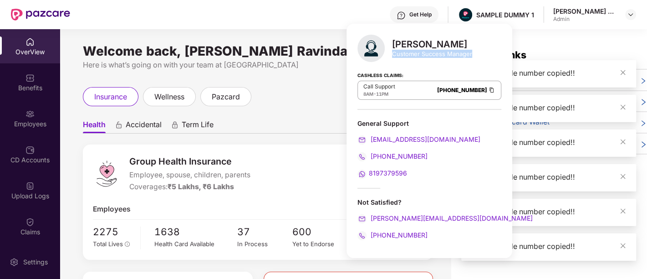
click at [488, 90] on img at bounding box center [491, 90] width 7 height 8
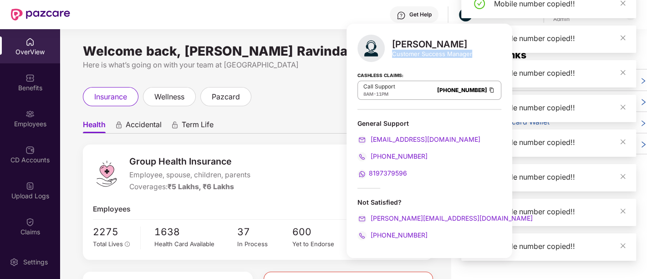
click at [488, 90] on img at bounding box center [491, 90] width 7 height 8
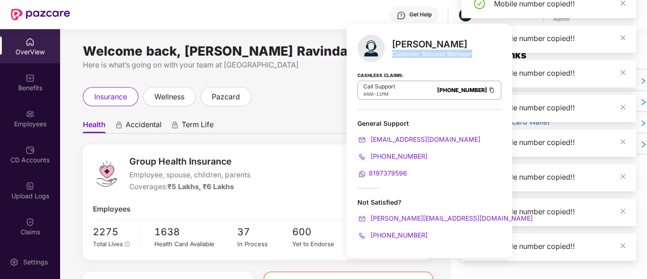
click at [488, 90] on img at bounding box center [491, 90] width 7 height 8
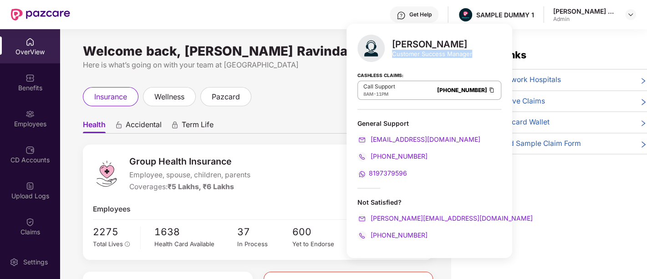
click at [488, 90] on img at bounding box center [491, 90] width 7 height 8
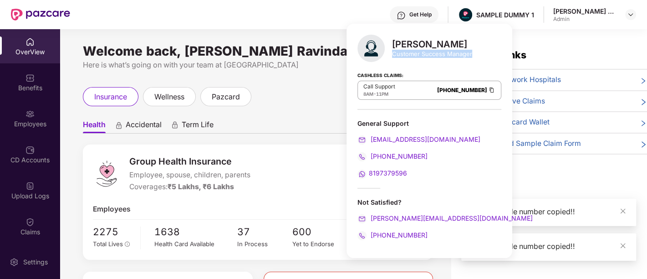
click at [488, 90] on img at bounding box center [491, 90] width 7 height 8
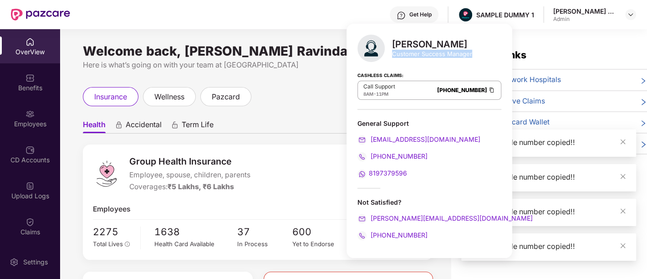
click at [488, 90] on img at bounding box center [491, 90] width 7 height 8
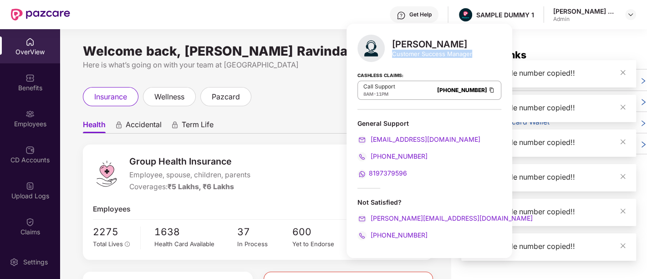
click at [488, 90] on img at bounding box center [491, 90] width 7 height 8
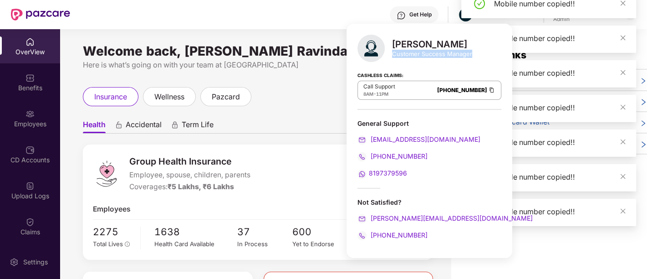
click at [488, 90] on img at bounding box center [491, 90] width 7 height 8
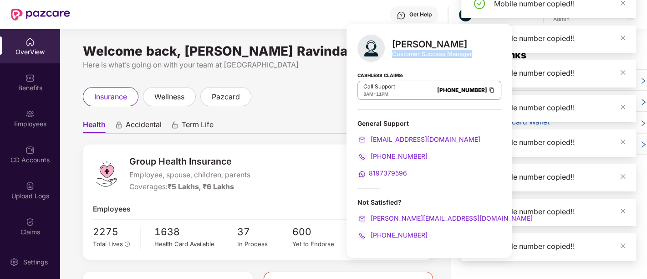
click at [488, 90] on img at bounding box center [491, 90] width 7 height 8
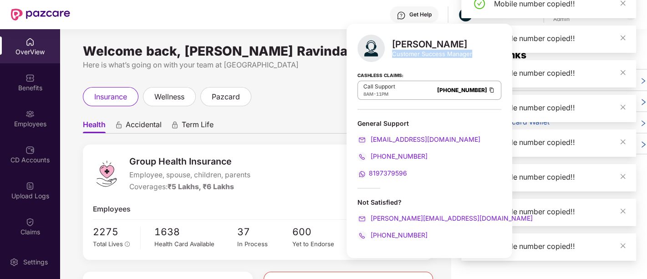
click at [488, 90] on img at bounding box center [491, 90] width 7 height 8
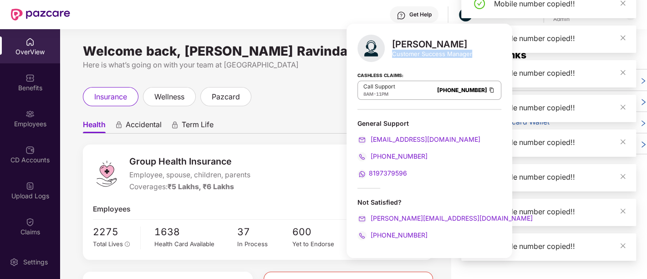
click at [488, 90] on img at bounding box center [491, 90] width 7 height 8
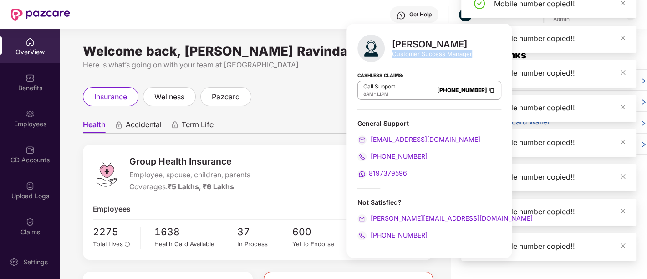
click at [488, 90] on img at bounding box center [491, 90] width 7 height 8
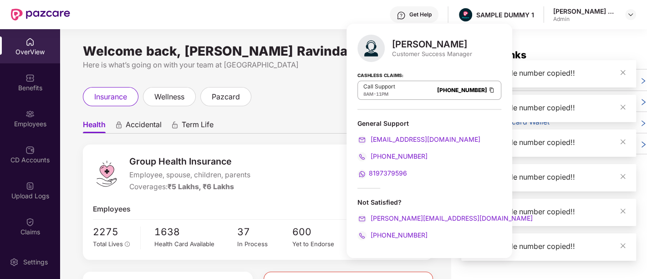
click at [18, 50] on div "OverView" at bounding box center [30, 51] width 60 height 9
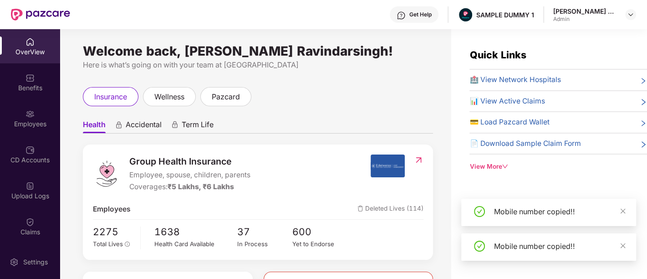
click at [18, 50] on div "OverView" at bounding box center [30, 51] width 60 height 9
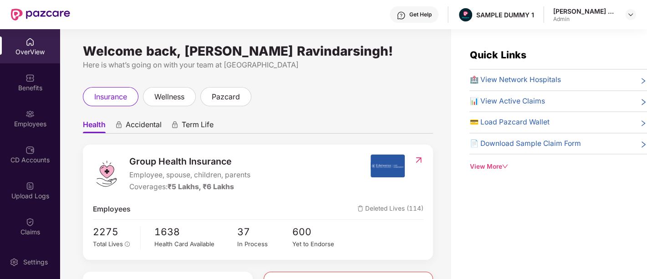
click at [494, 165] on div "View More" at bounding box center [558, 167] width 178 height 10
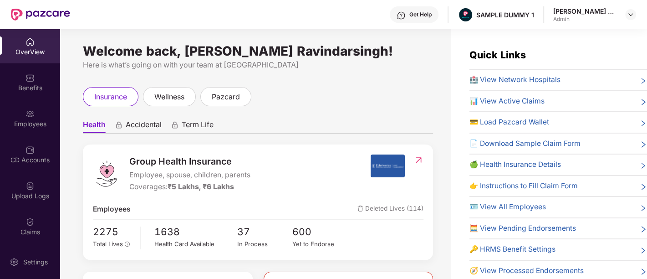
click at [404, 14] on img at bounding box center [401, 15] width 9 height 9
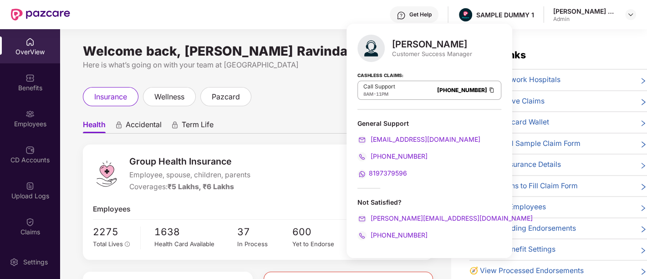
click at [459, 53] on div "Customer Success Manager" at bounding box center [432, 54] width 80 height 8
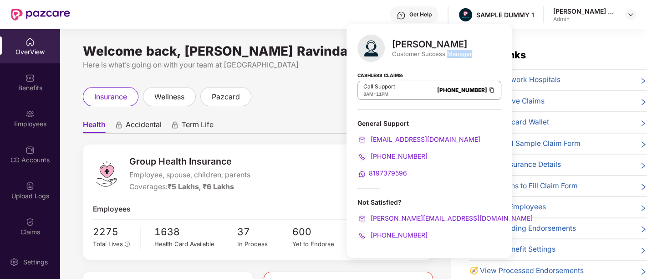
click at [459, 53] on div "Customer Success Manager" at bounding box center [432, 54] width 80 height 8
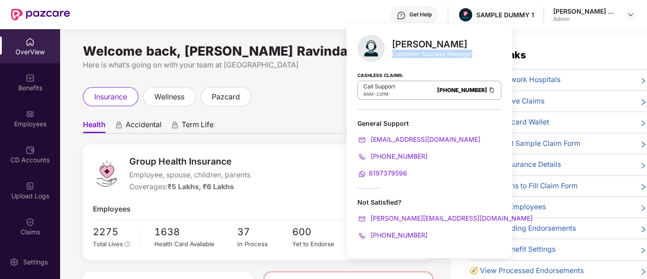
click at [459, 53] on div "Customer Success Manager" at bounding box center [432, 54] width 80 height 8
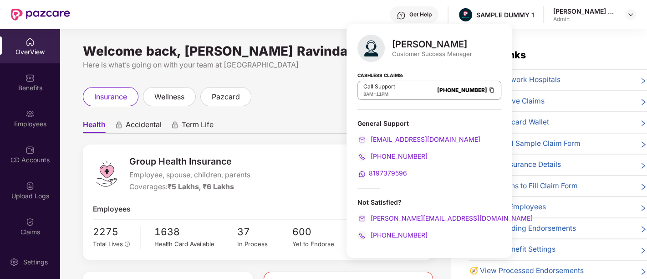
click at [459, 53] on div "Customer Success Manager" at bounding box center [432, 54] width 80 height 8
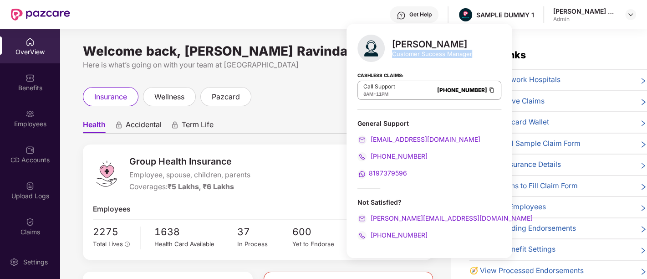
click at [459, 53] on div "Customer Success Manager" at bounding box center [432, 54] width 80 height 8
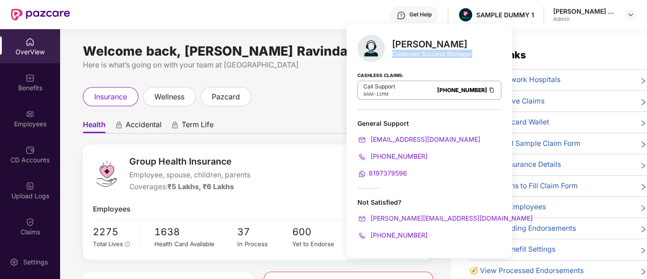
click at [459, 53] on div "Customer Success Manager" at bounding box center [432, 54] width 80 height 8
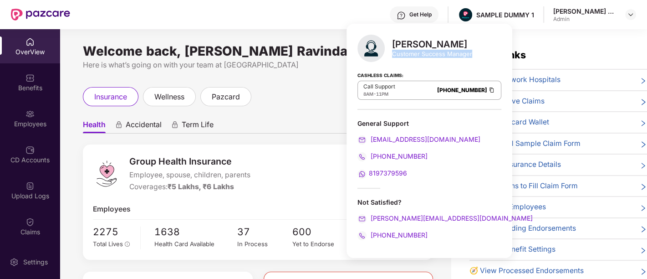
click at [459, 53] on div "Customer Success Manager" at bounding box center [432, 54] width 80 height 8
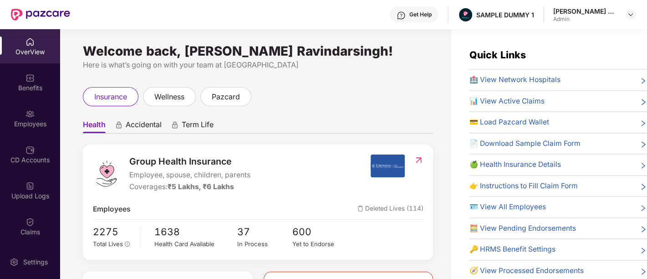
click at [277, 102] on div "insurance wellness pazcard" at bounding box center [258, 96] width 350 height 19
click at [228, 89] on div "pazcard" at bounding box center [225, 96] width 51 height 19
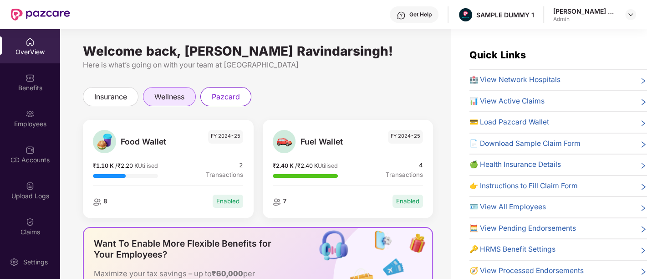
click at [168, 94] on span "wellness" at bounding box center [169, 96] width 30 height 11
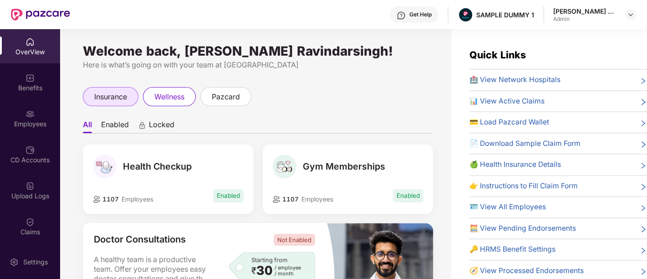
click at [123, 98] on span "insurance" at bounding box center [110, 96] width 33 height 11
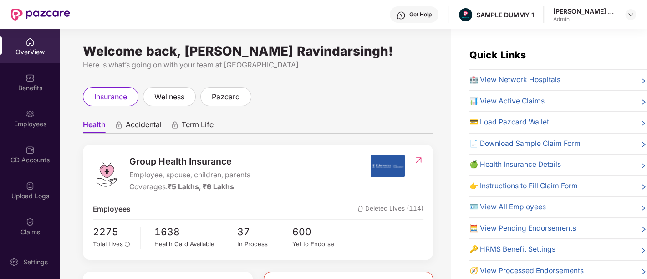
click at [157, 125] on span "Accidental" at bounding box center [144, 126] width 36 height 13
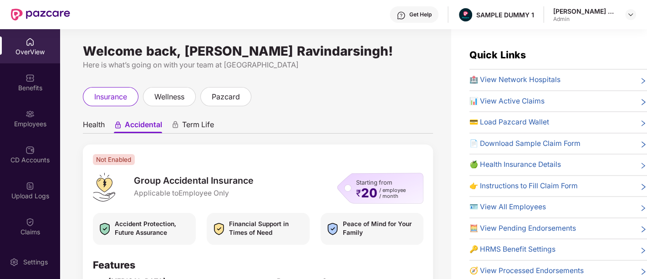
click at [186, 126] on span "Term Life" at bounding box center [198, 126] width 32 height 13
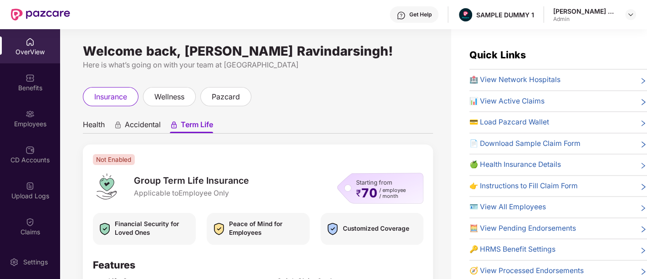
click at [140, 122] on span "Accidental" at bounding box center [143, 126] width 36 height 13
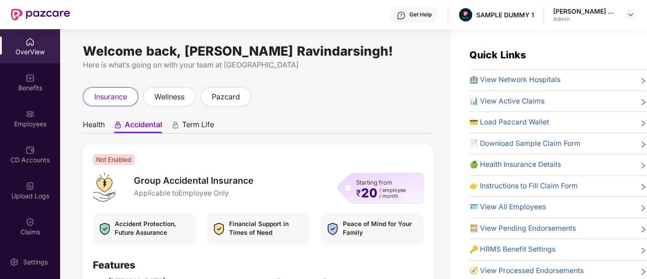
click at [91, 123] on span "Health" at bounding box center [94, 126] width 22 height 13
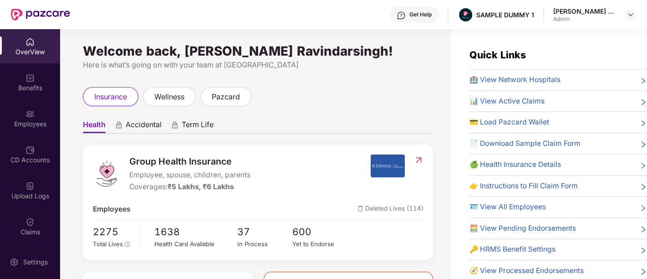
click at [141, 126] on span "Accidental" at bounding box center [144, 126] width 36 height 13
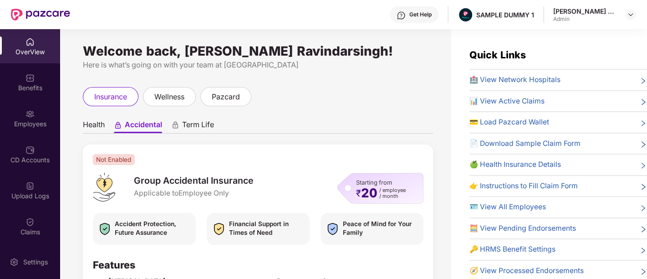
click at [202, 122] on span "Term Life" at bounding box center [198, 126] width 32 height 13
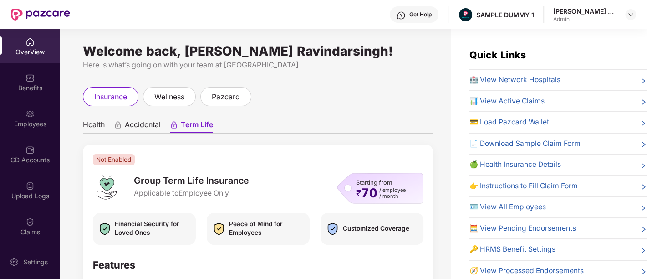
click at [131, 131] on span "Accidental" at bounding box center [143, 126] width 36 height 13
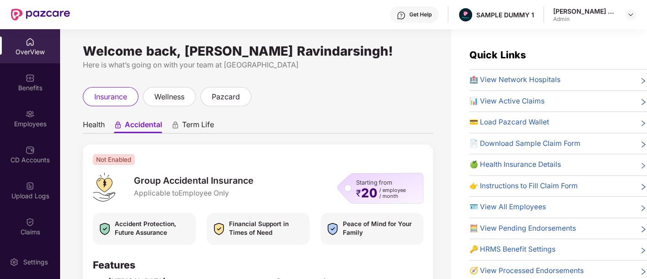
click at [97, 125] on span "Health" at bounding box center [94, 126] width 22 height 13
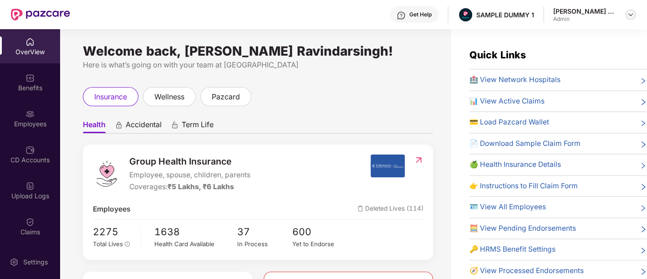
click at [632, 11] on img at bounding box center [630, 14] width 7 height 7
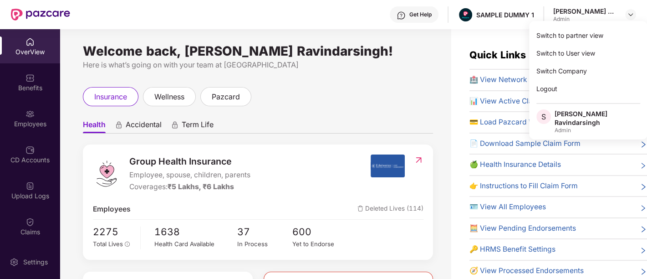
click at [395, 95] on div "insurance wellness pazcard" at bounding box center [258, 96] width 350 height 19
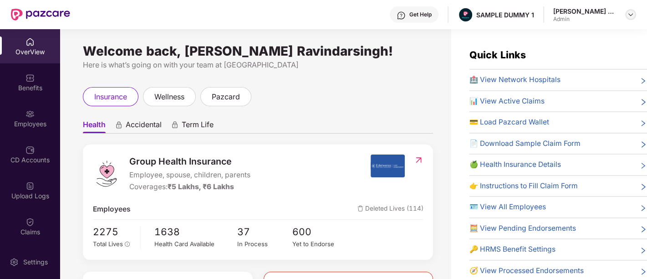
click at [631, 17] on img at bounding box center [630, 14] width 7 height 7
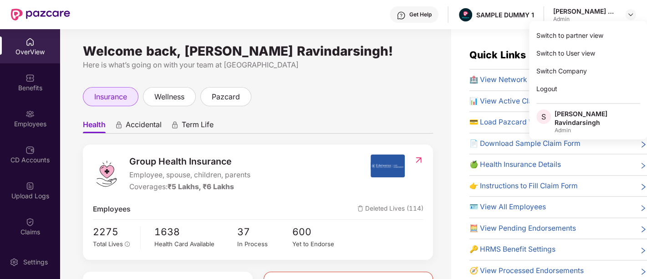
click at [114, 92] on span "insurance" at bounding box center [110, 96] width 33 height 11
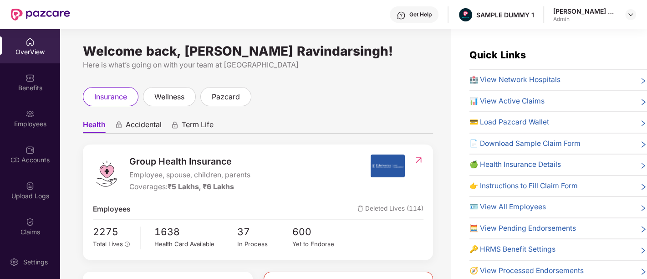
click at [95, 124] on span "Health" at bounding box center [94, 126] width 23 height 13
click at [142, 128] on span "Accidental" at bounding box center [144, 126] width 36 height 13
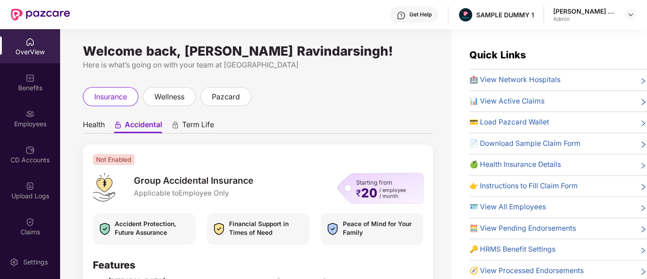
click at [179, 125] on icon "animation" at bounding box center [175, 125] width 8 height 8
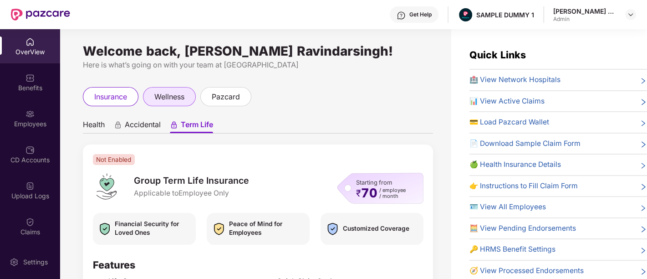
click at [176, 91] on span "wellness" at bounding box center [169, 96] width 30 height 11
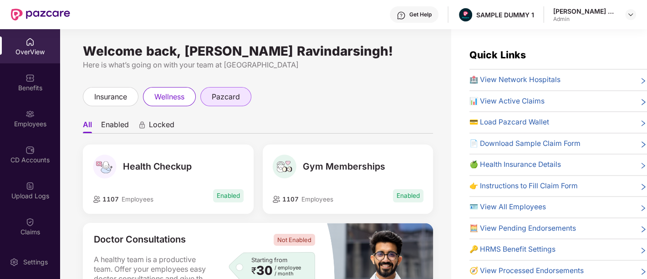
click at [221, 100] on span "pazcard" at bounding box center [226, 96] width 28 height 11
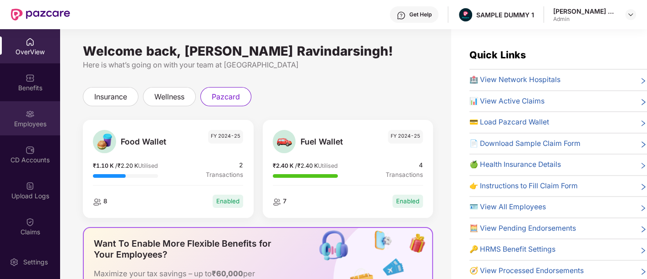
click at [41, 117] on div "Employees" at bounding box center [30, 118] width 60 height 34
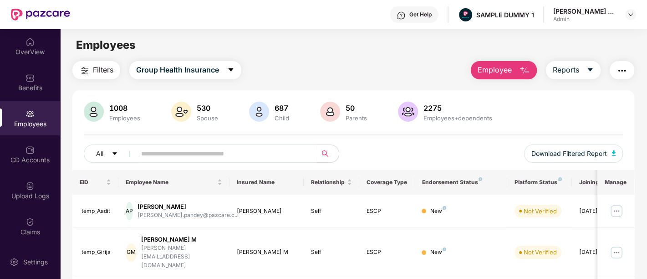
click at [513, 63] on button "Employee" at bounding box center [504, 70] width 66 height 18
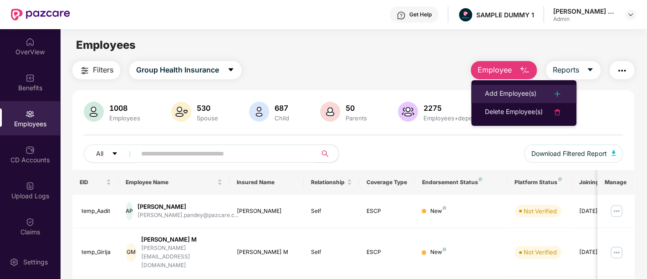
click at [497, 85] on li "Add Employee(s)" at bounding box center [523, 94] width 105 height 18
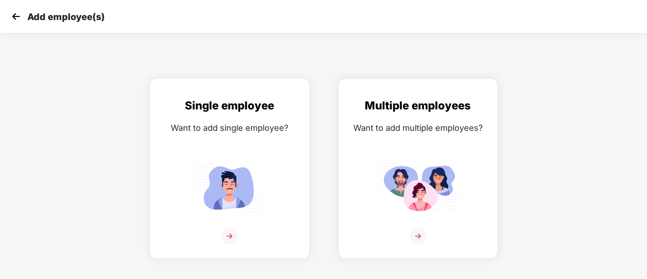
click at [226, 221] on div "Single employee Want to add single employee?" at bounding box center [229, 176] width 140 height 158
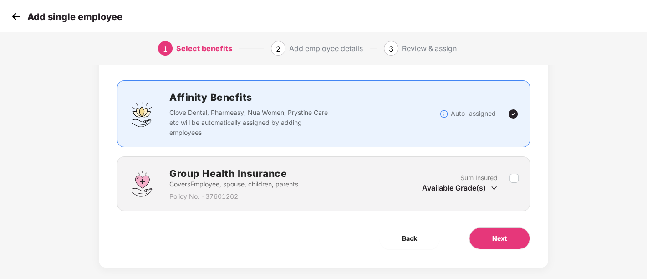
scroll to position [57, 0]
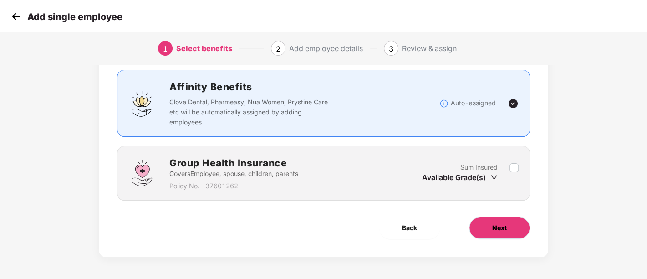
click at [513, 235] on button "Next" at bounding box center [499, 228] width 61 height 22
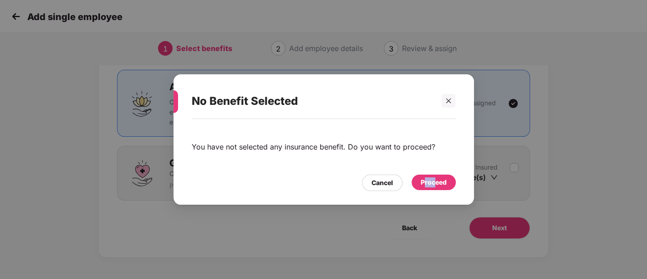
drag, startPoint x: 423, startPoint y: 193, endPoint x: 433, endPoint y: 192, distance: 11.0
click at [433, 192] on div "You have not selected any insurance benefit. Do you want to proceed? Cancel Pro…" at bounding box center [323, 157] width 300 height 76
click at [433, 187] on div "Proceed" at bounding box center [434, 182] width 26 height 10
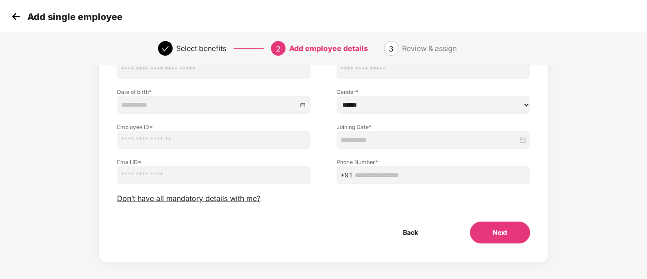
scroll to position [86, 0]
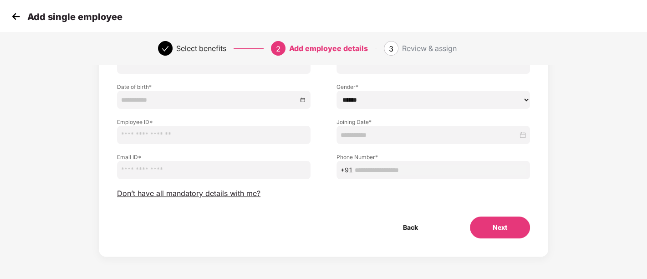
click at [515, 232] on button "Next" at bounding box center [500, 227] width 60 height 22
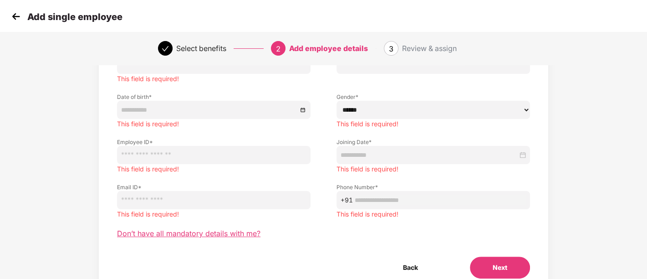
click at [163, 234] on span "Don’t have all mandatory details with me?" at bounding box center [188, 234] width 143 height 10
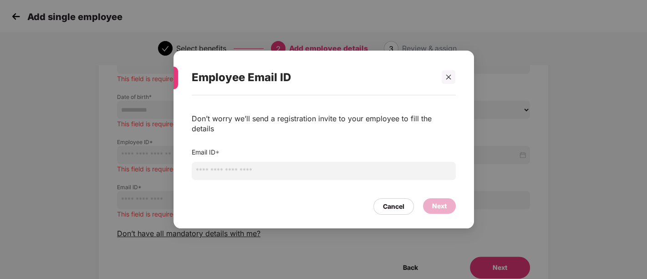
click at [235, 163] on input "email" at bounding box center [324, 171] width 264 height 18
type input "*******"
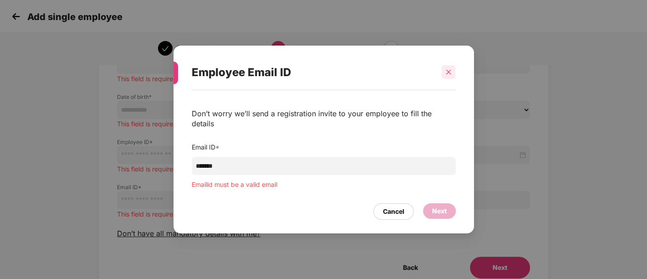
click at [450, 79] on div at bounding box center [449, 72] width 14 height 14
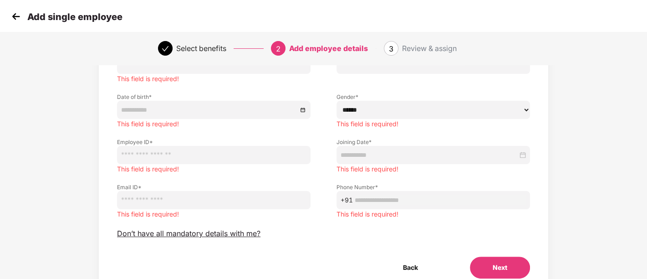
click at [17, 12] on img at bounding box center [16, 17] width 14 height 14
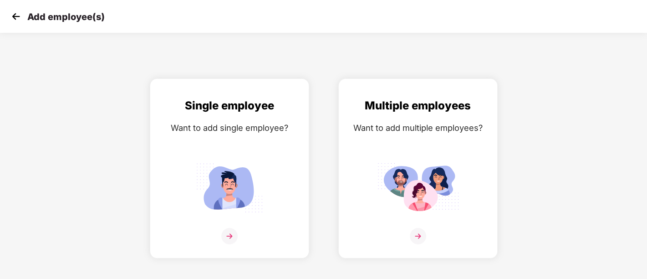
click at [17, 12] on img at bounding box center [16, 17] width 14 height 14
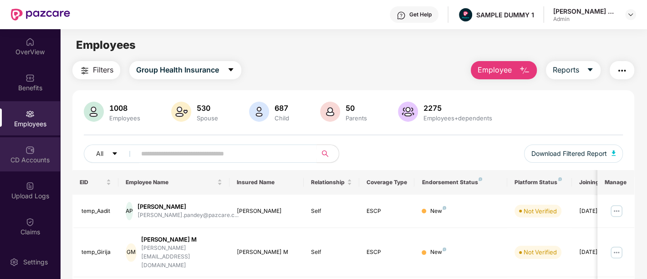
click at [38, 163] on div "CD Accounts" at bounding box center [30, 159] width 60 height 9
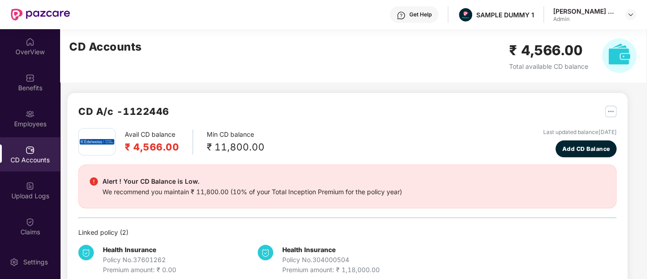
scroll to position [179, 0]
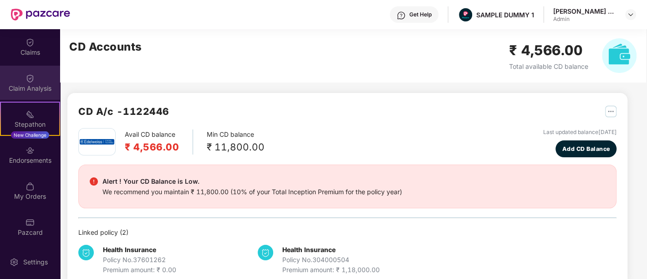
click at [39, 81] on div "Claim Analysis" at bounding box center [30, 83] width 60 height 34
